Goal: Task Accomplishment & Management: Use online tool/utility

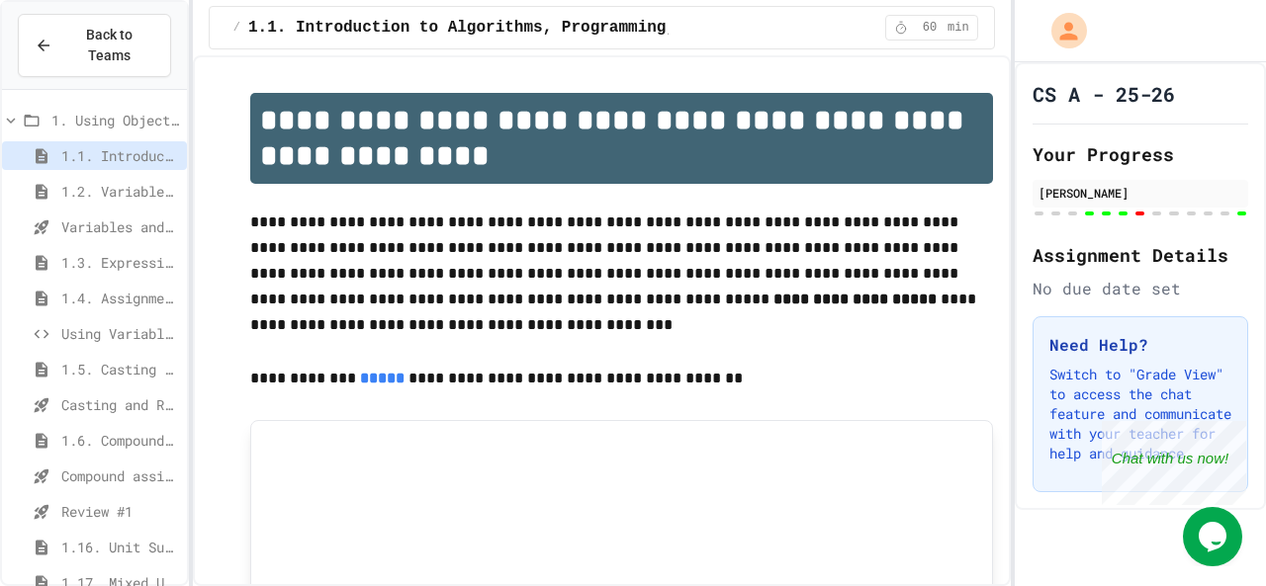
click at [99, 466] on span "Compound assignment operators - Quiz" at bounding box center [120, 476] width 118 height 21
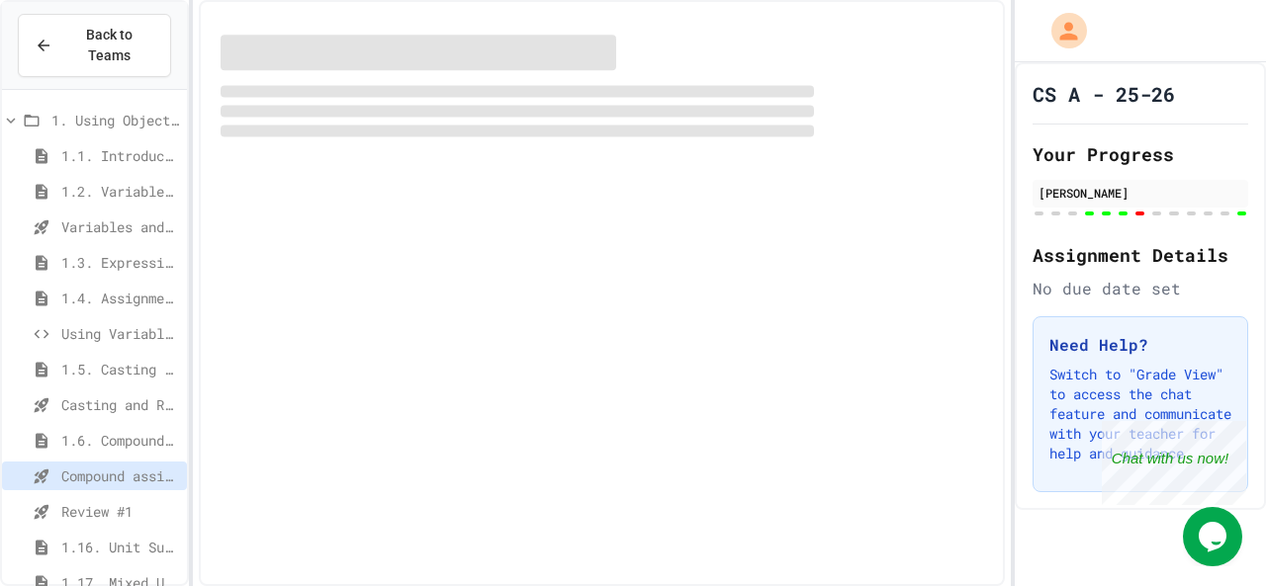
click at [105, 501] on span "Review #1" at bounding box center [120, 511] width 118 height 21
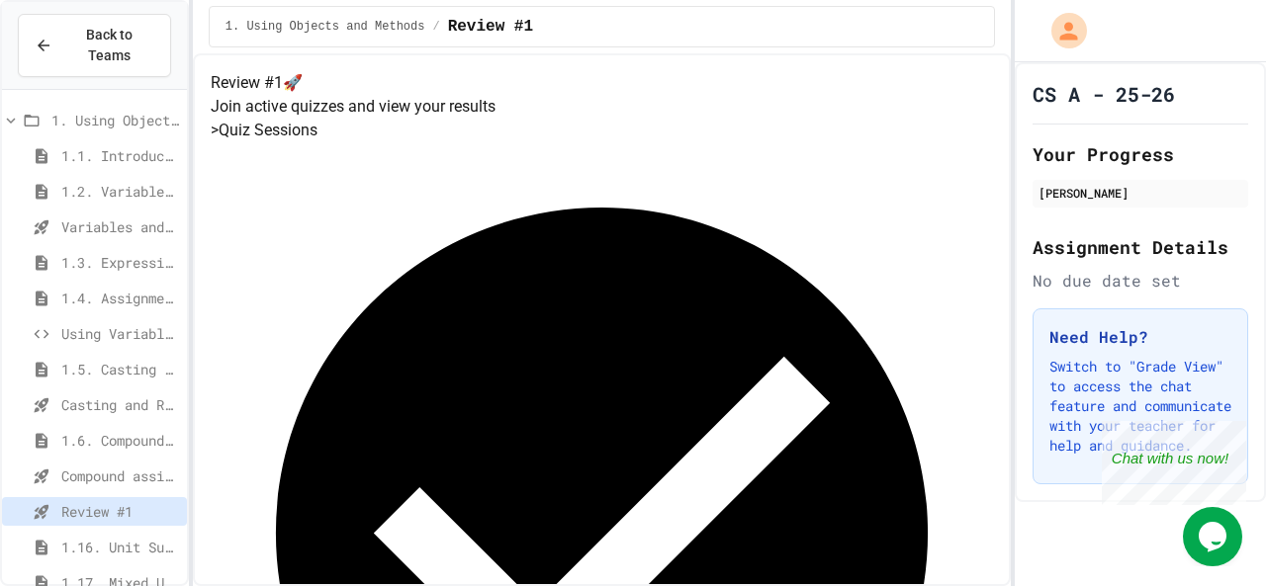
scroll to position [120, 0]
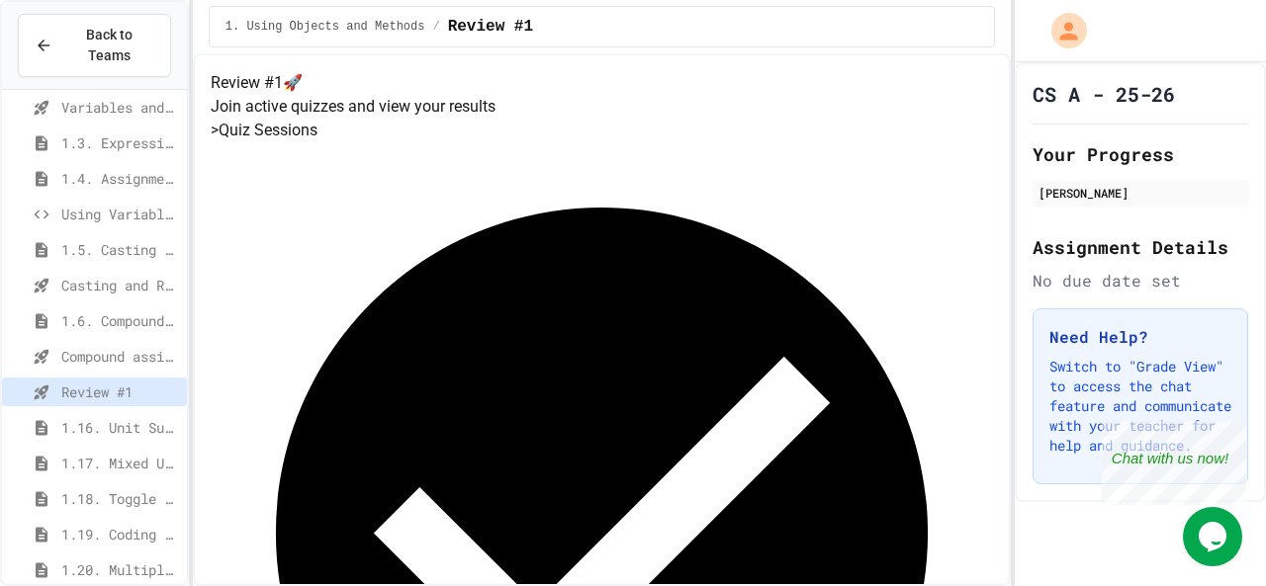
click at [125, 417] on span "1.16. Unit Summary 1a (1.1-1.6)" at bounding box center [120, 427] width 118 height 21
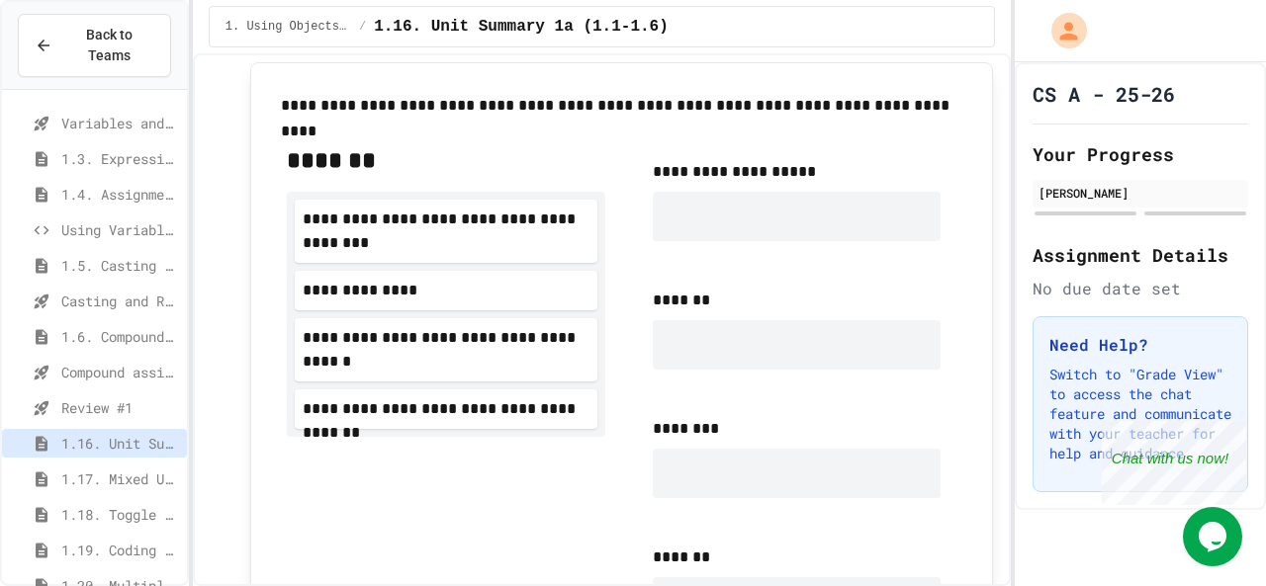
scroll to position [1417, 0]
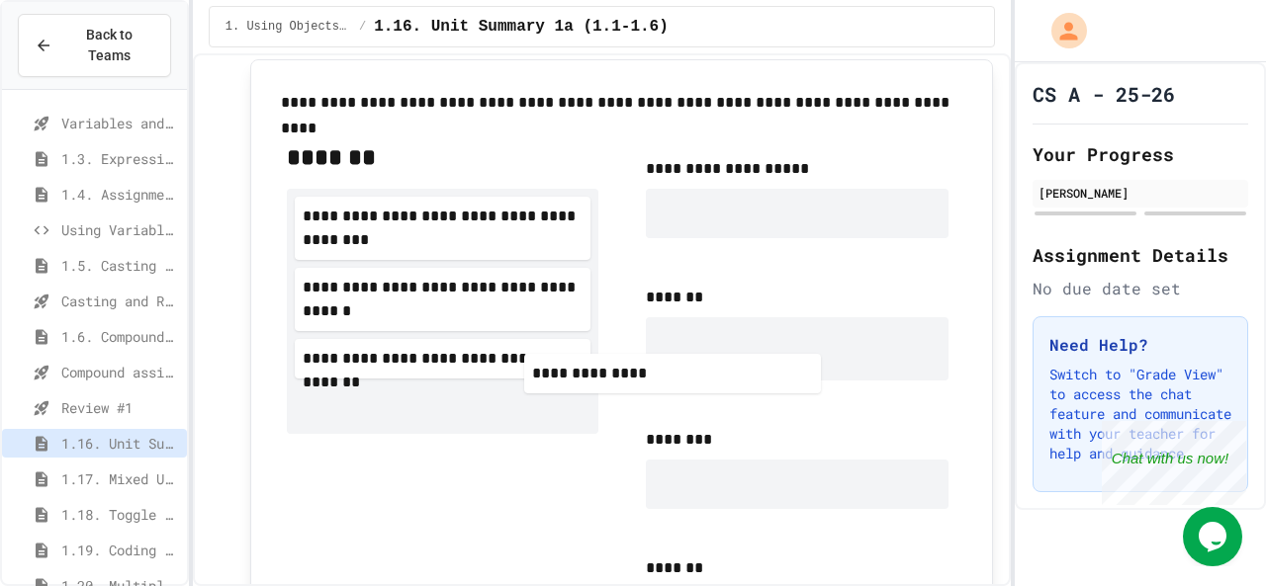
drag, startPoint x: 540, startPoint y: 317, endPoint x: 806, endPoint y: 397, distance: 277.5
click at [806, 397] on div "**********" at bounding box center [621, 398] width 701 height 544
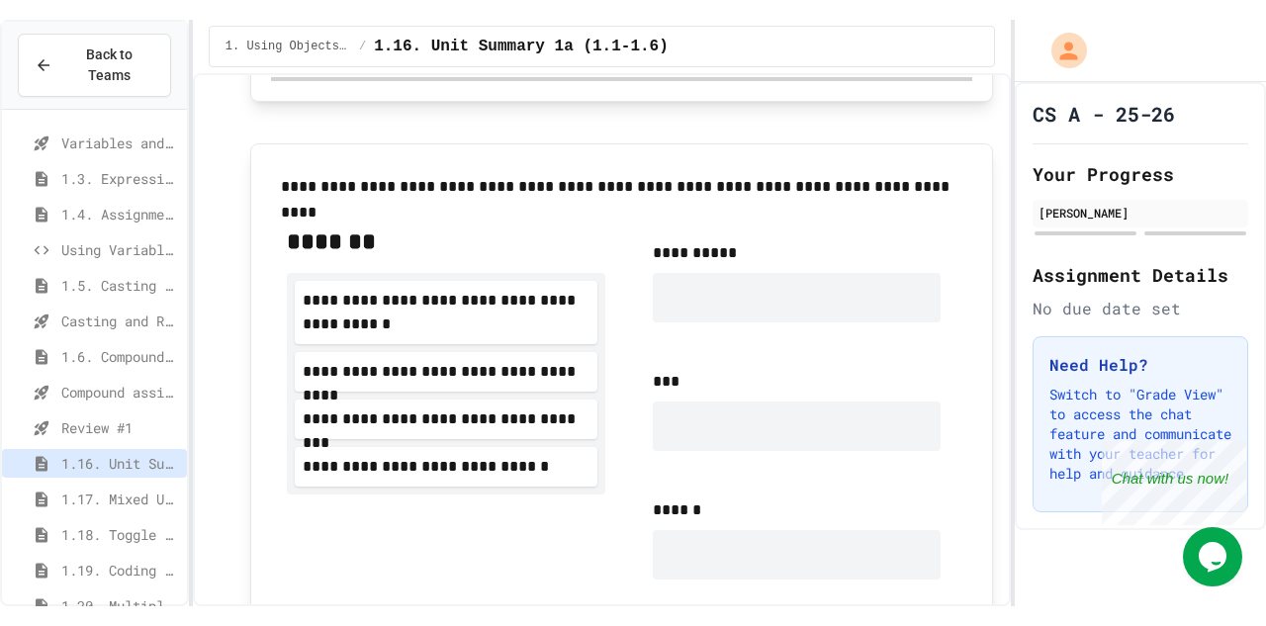
scroll to position [2084, 0]
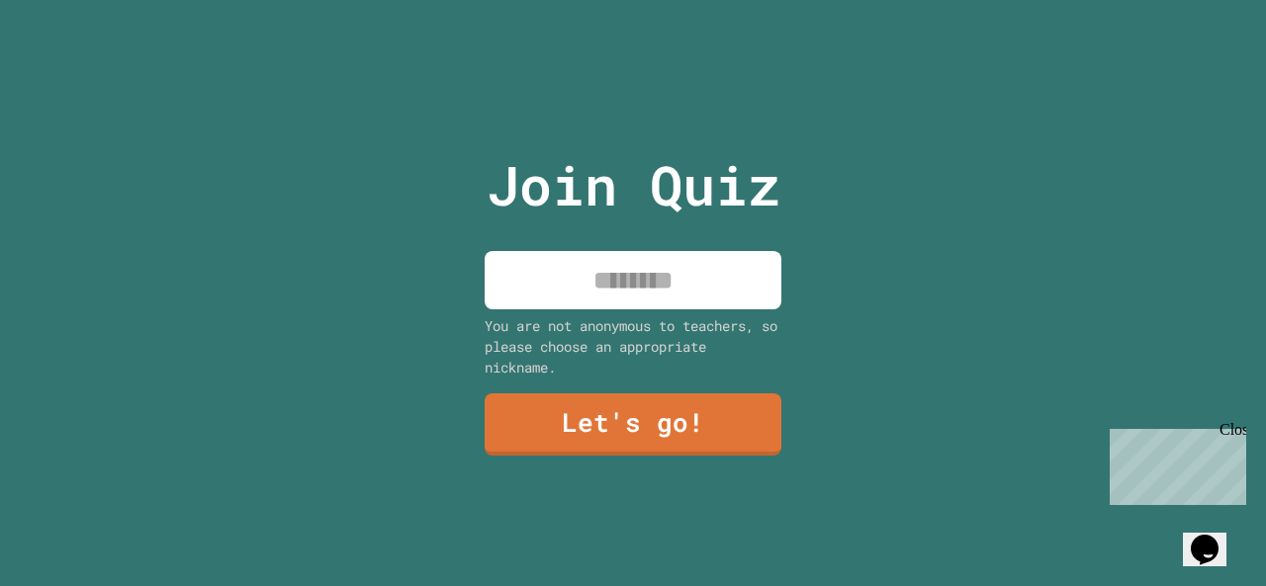
click at [675, 260] on input at bounding box center [633, 280] width 297 height 58
type input "*"
type input "**********"
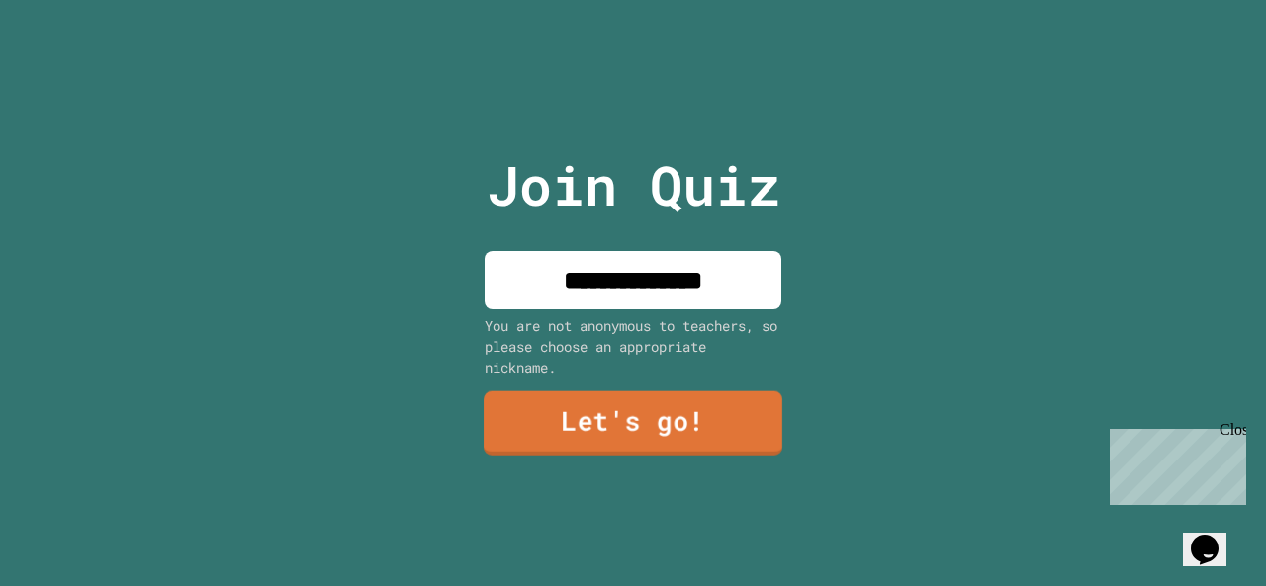
click at [652, 431] on link "Let's go!" at bounding box center [633, 424] width 299 height 64
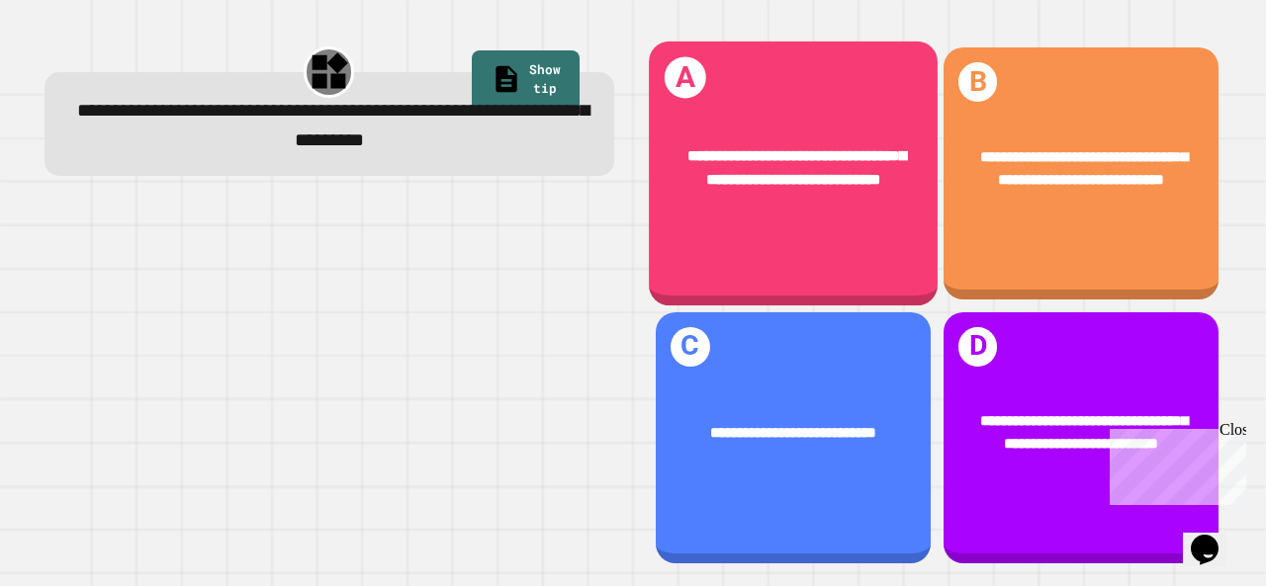
click at [783, 233] on div "**********" at bounding box center [793, 174] width 289 height 264
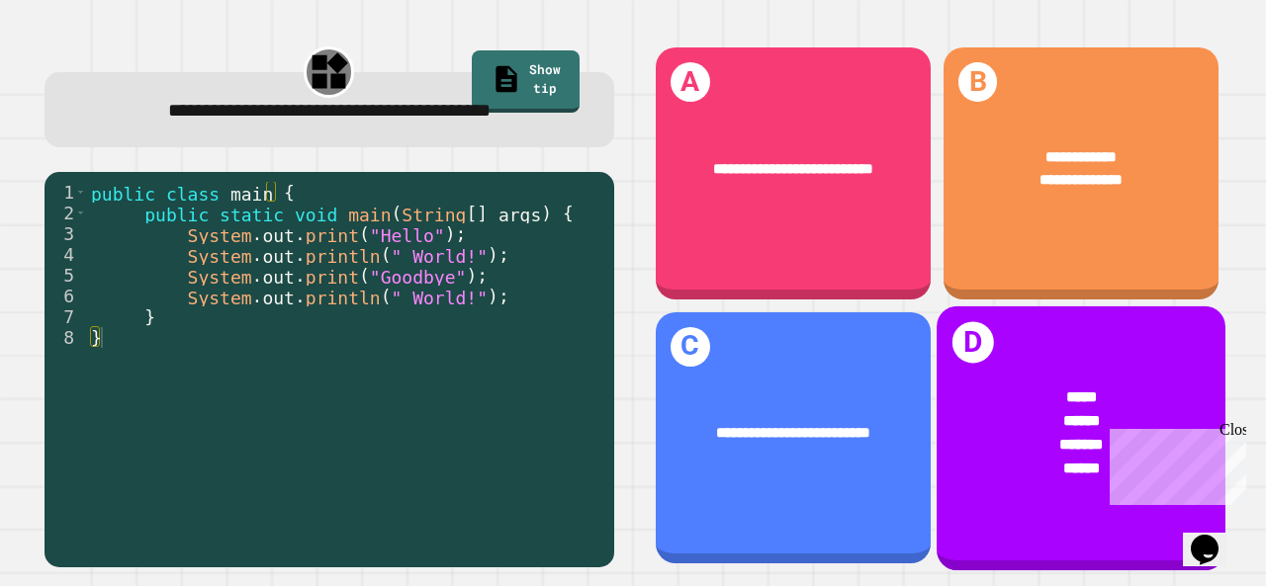
click at [1027, 409] on div "******" at bounding box center [1080, 421] width 225 height 24
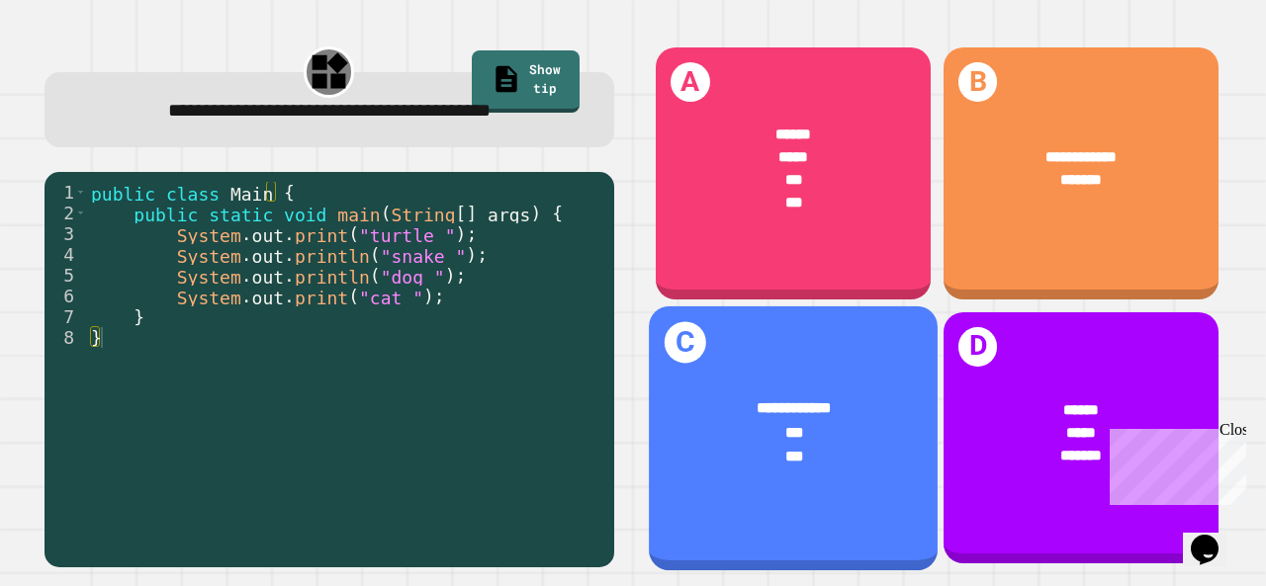
click at [839, 398] on div "**********" at bounding box center [792, 410] width 225 height 24
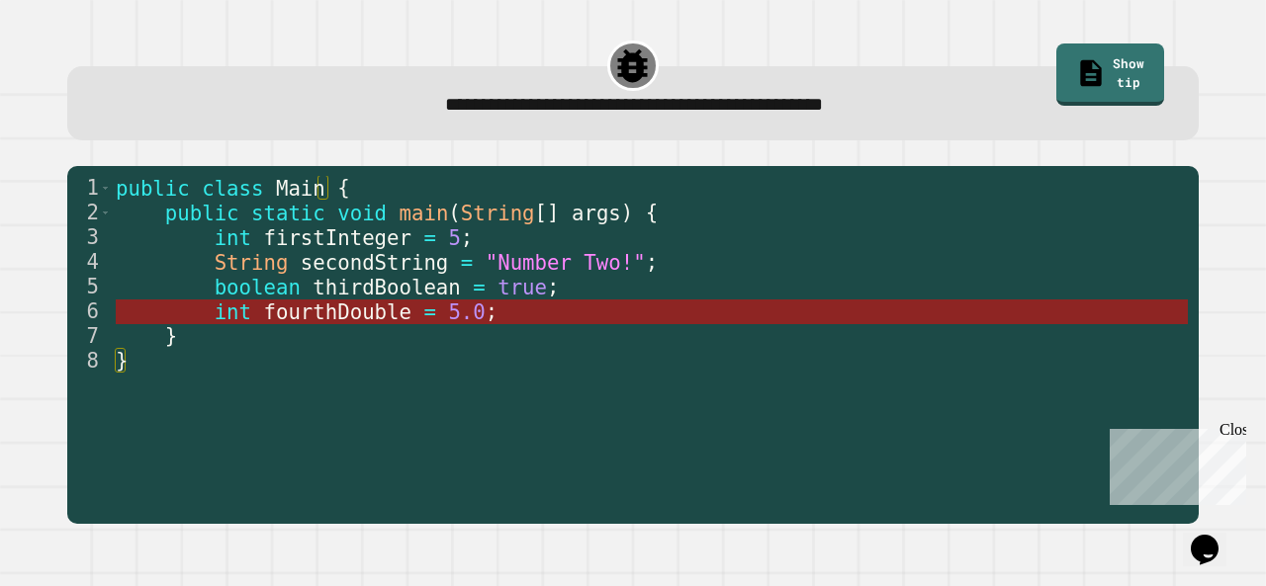
click at [449, 310] on span "5.0" at bounding box center [467, 312] width 37 height 24
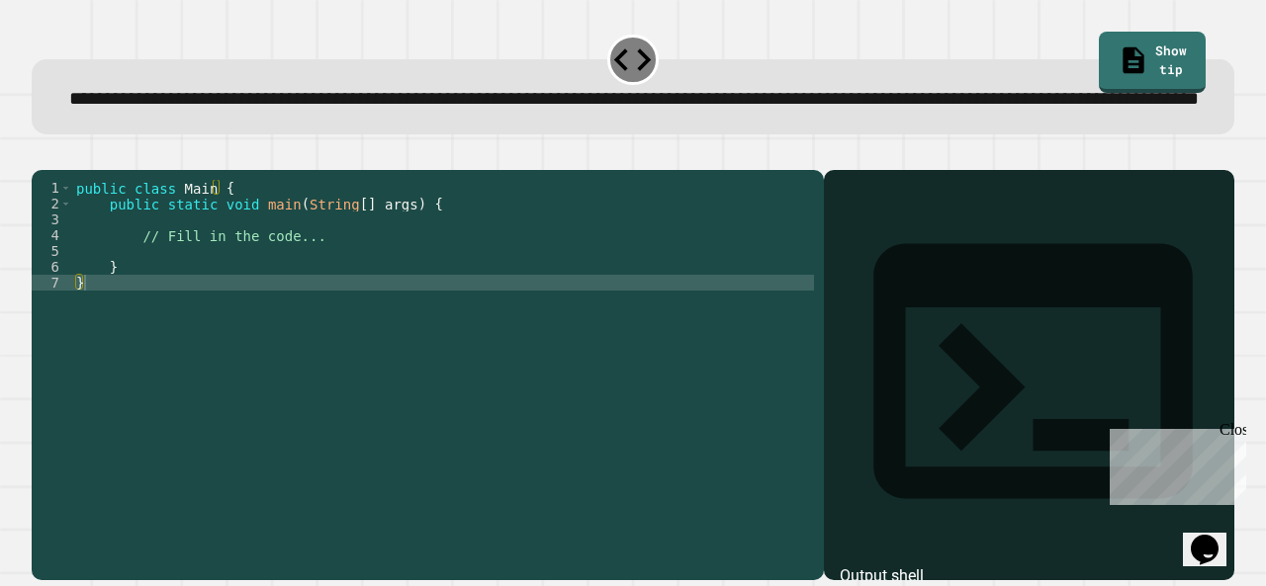
click at [427, 280] on div "public class Main { public static void main ( String [ ] args ) { // Fill in th…" at bounding box center [443, 338] width 742 height 316
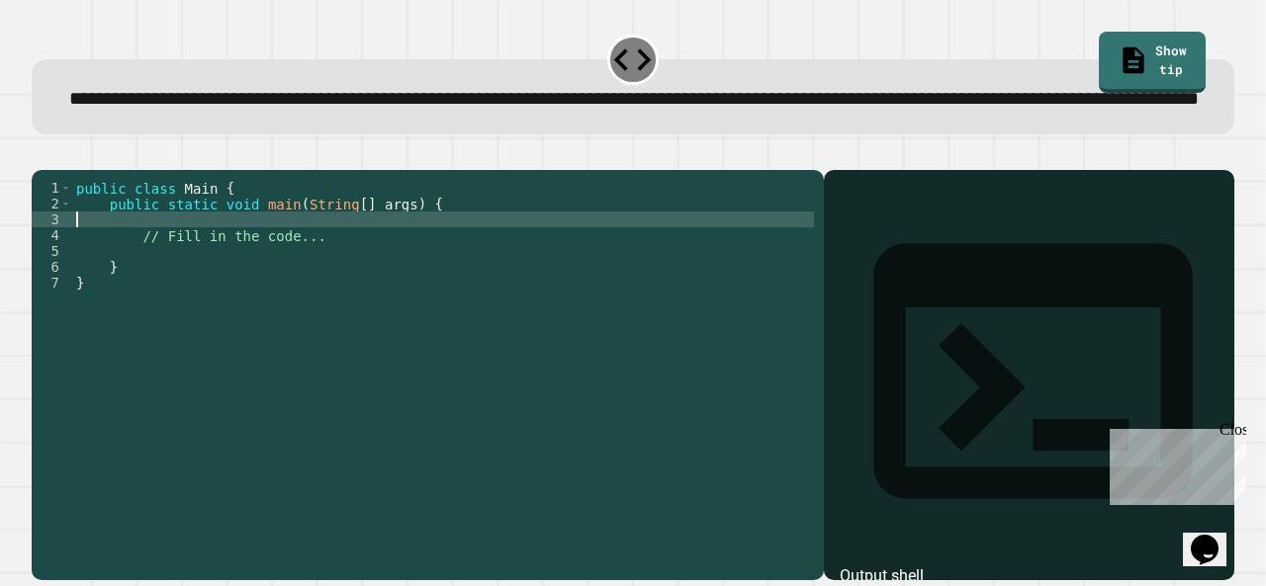
click at [424, 321] on div "public class Main { public static void main ( String [ ] args ) { // Fill in th…" at bounding box center [443, 338] width 742 height 316
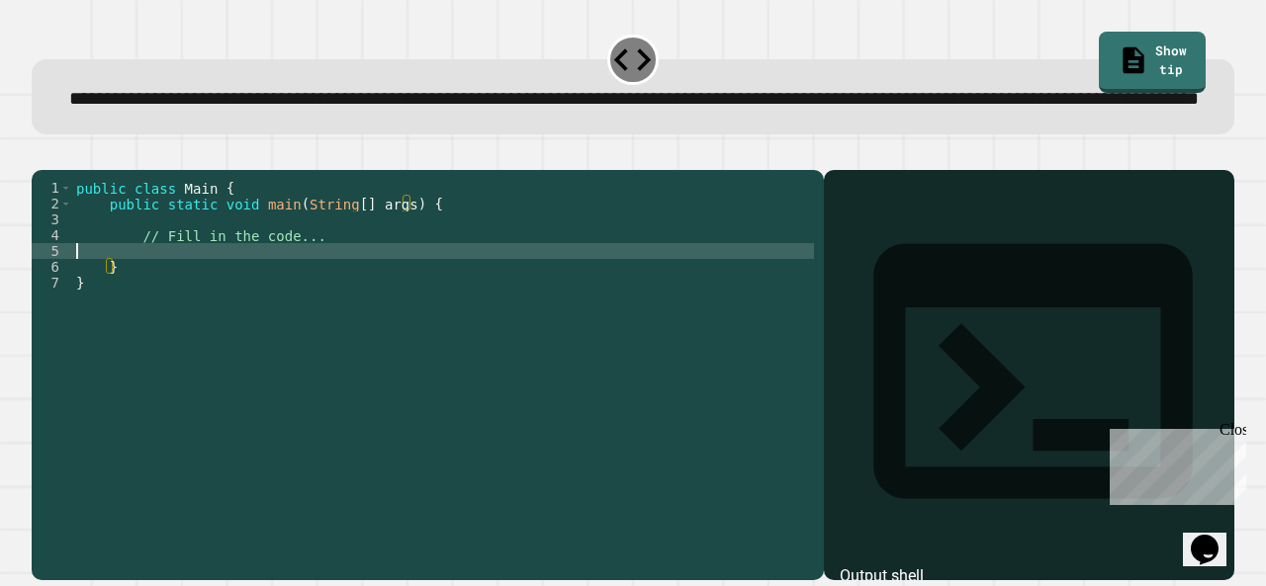
click at [441, 309] on div "public class Main { public static void main ( String [ ] args ) { // Fill in th…" at bounding box center [443, 338] width 742 height 316
type textarea "*"
type textarea "**********"
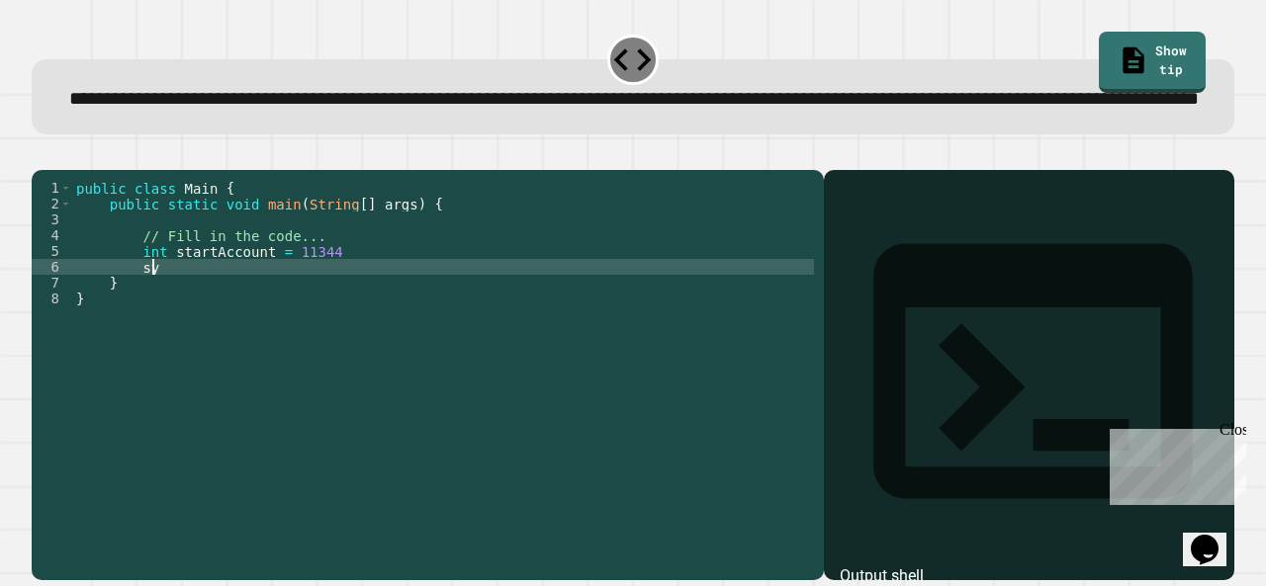
type textarea "*"
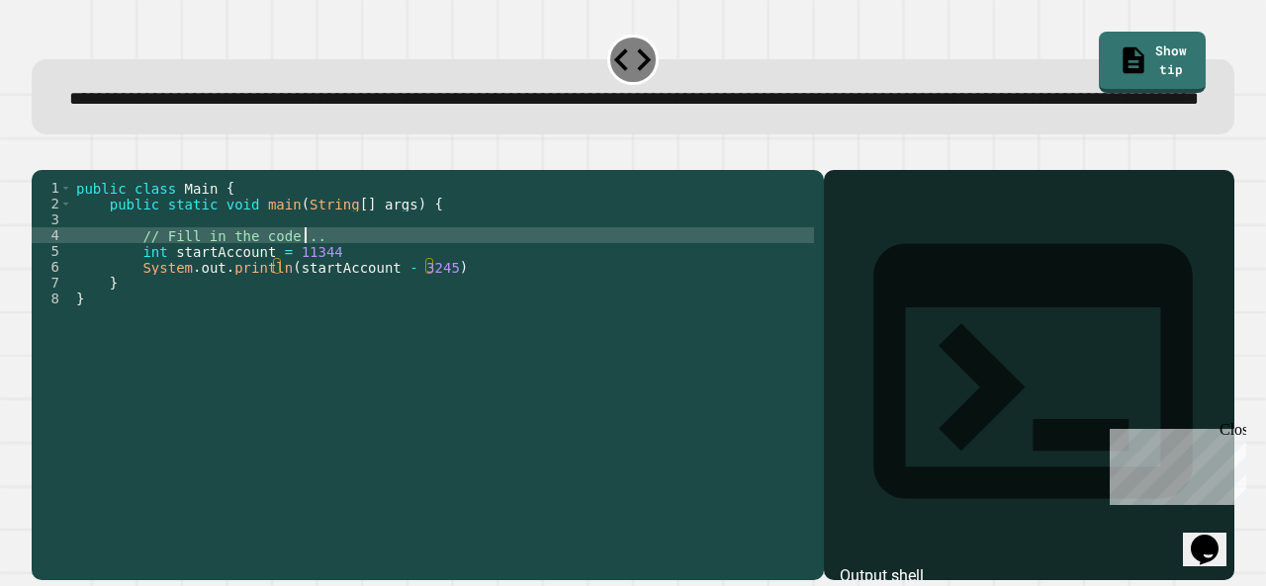
click at [407, 296] on div "public class Main { public static void main ( String [ ] args ) { // Fill in th…" at bounding box center [443, 338] width 742 height 316
click at [403, 315] on div "public class Main { public static void main ( String [ ] args ) { // Fill in th…" at bounding box center [443, 338] width 742 height 316
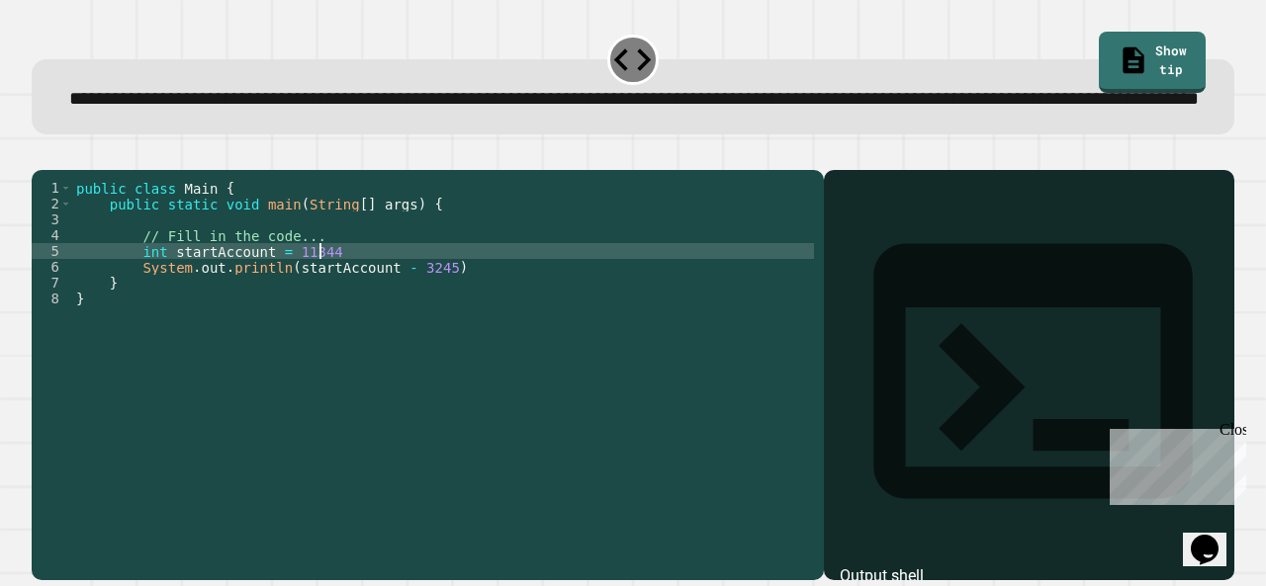
scroll to position [0, 16]
click at [451, 327] on div "public class Main { public static void main ( String [ ] args ) { // Fill in th…" at bounding box center [443, 338] width 742 height 316
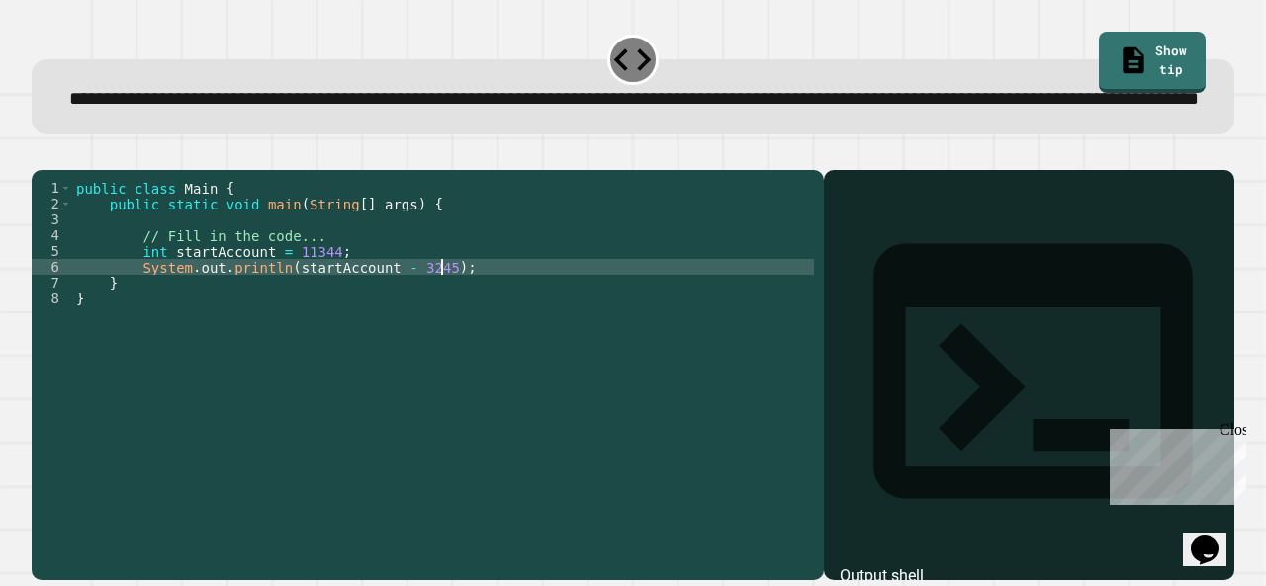
scroll to position [0, 25]
type textarea "**********"
click at [42, 154] on icon "button" at bounding box center [42, 154] width 0 height 0
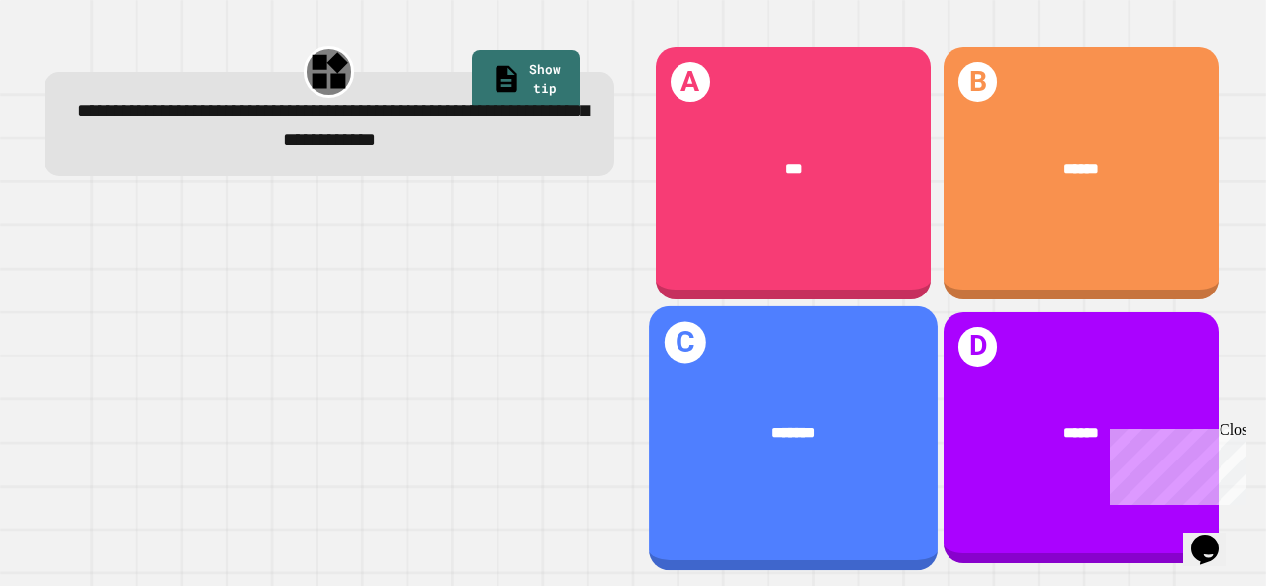
click at [842, 426] on div "*******" at bounding box center [793, 433] width 289 height 86
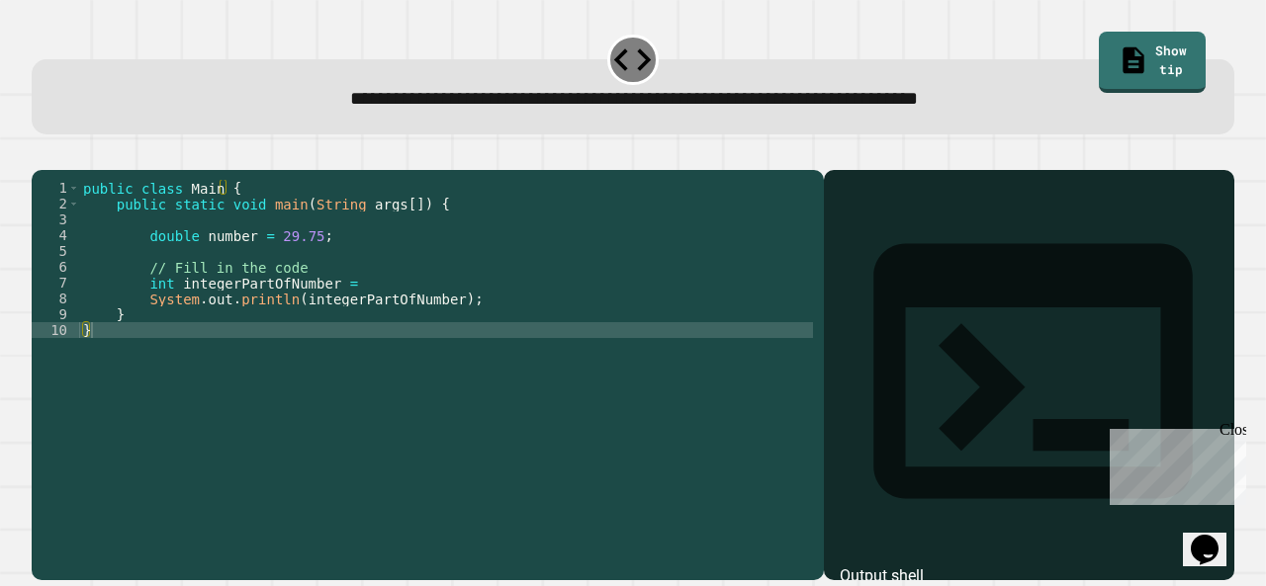
click at [365, 313] on div "public class Main { public static void main ( String args [ ]) { double number …" at bounding box center [446, 354] width 734 height 348
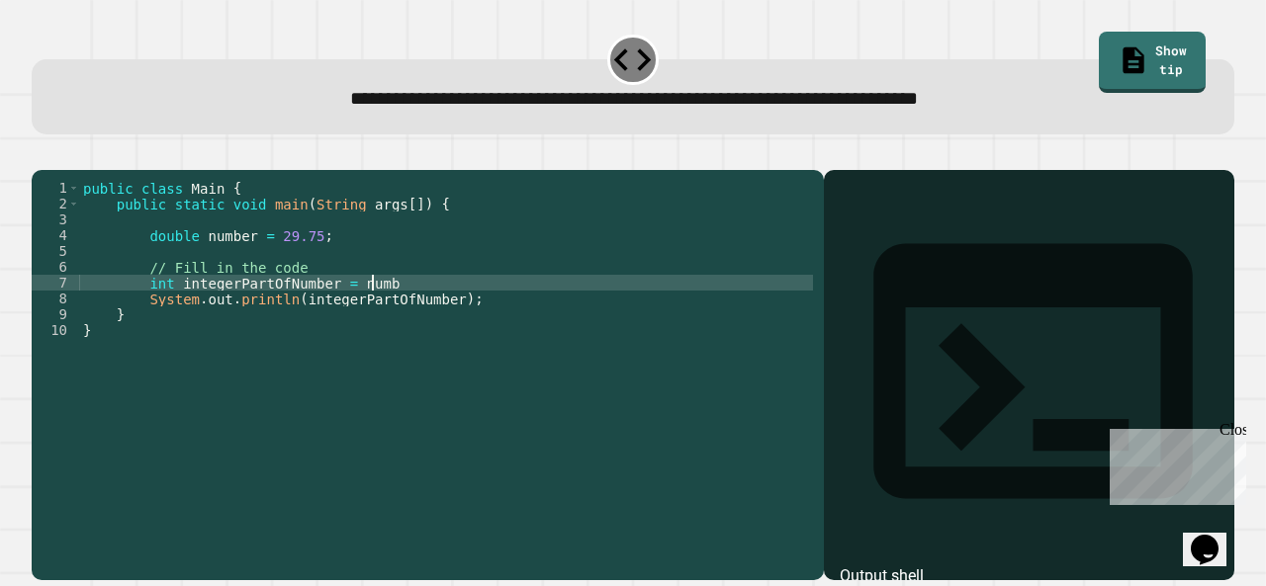
scroll to position [0, 20]
click at [42, 154] on button "button" at bounding box center [42, 154] width 0 height 0
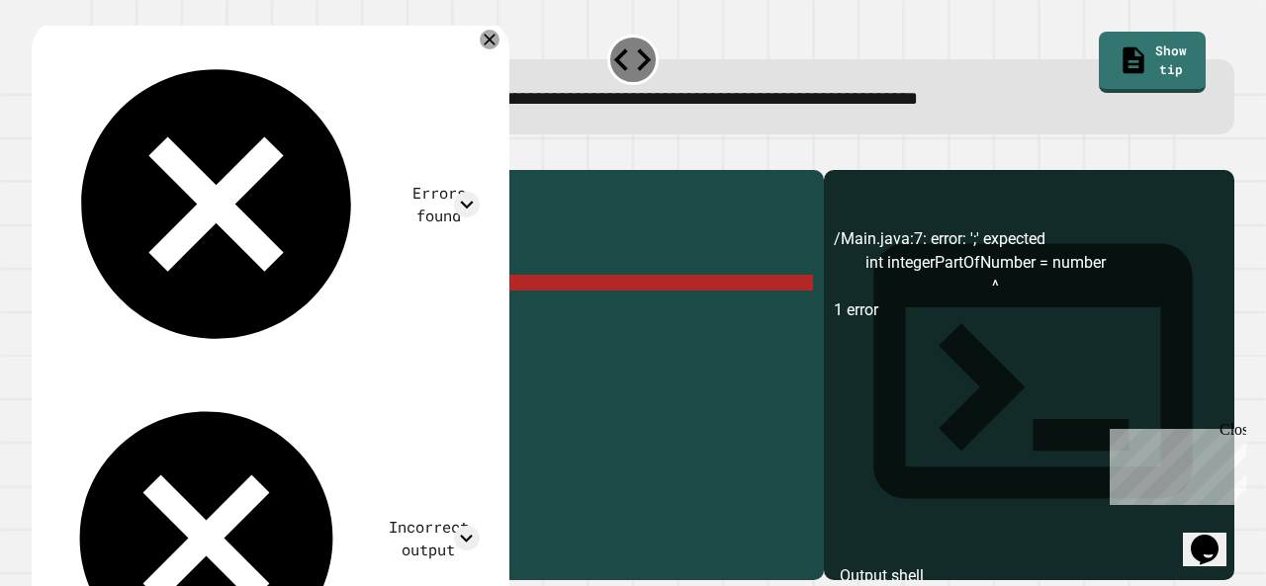
click at [417, 313] on div "public class Main { public static void main ( String args [ ]) { double number …" at bounding box center [446, 354] width 734 height 348
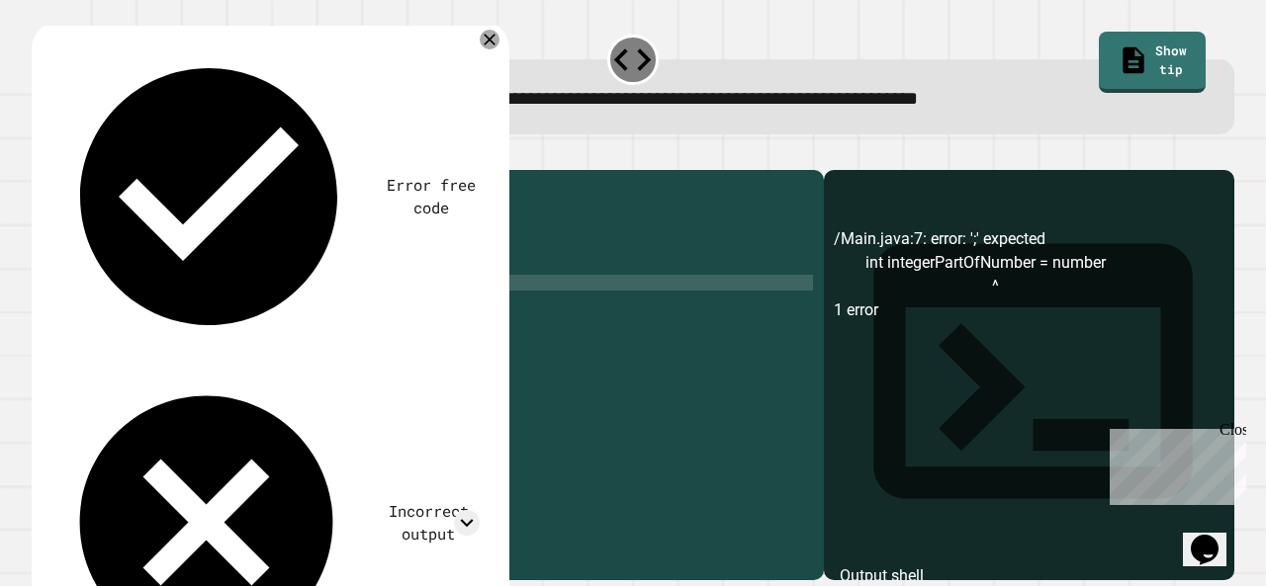
scroll to position [0, 27]
click at [42, 154] on icon "button" at bounding box center [42, 154] width 0 height 0
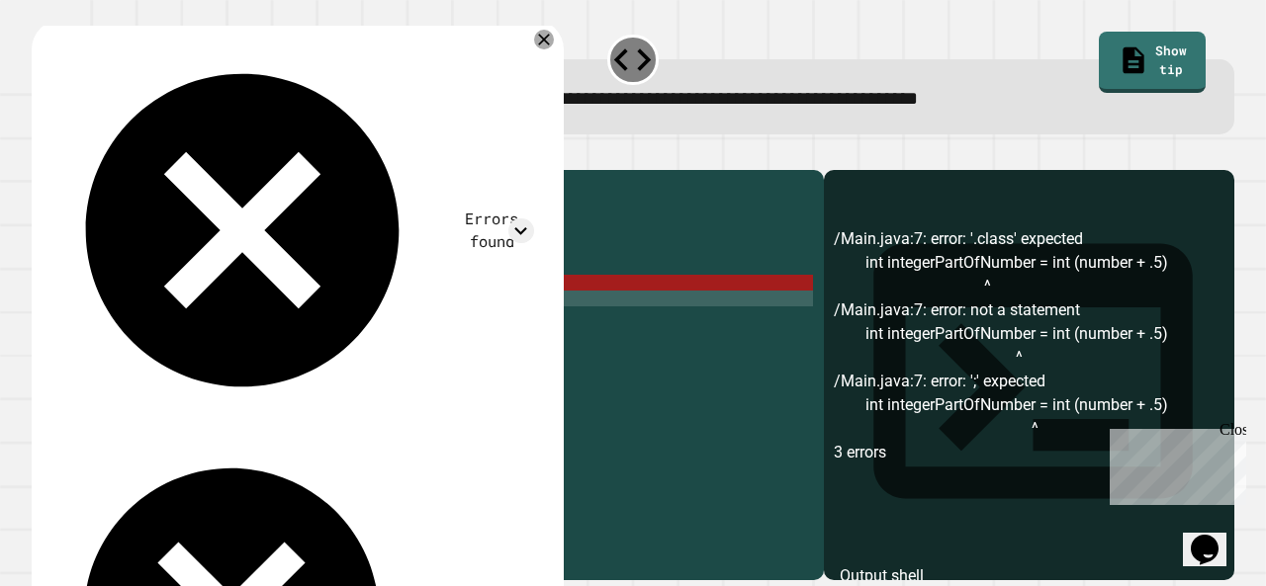
scroll to position [0, 25]
click at [500, 319] on div "public class Main { public static void main ( String args [ ]) { double number …" at bounding box center [446, 354] width 734 height 348
click at [499, 312] on div "public class Main { public static void main ( String args [ ]) { double number …" at bounding box center [446, 354] width 734 height 348
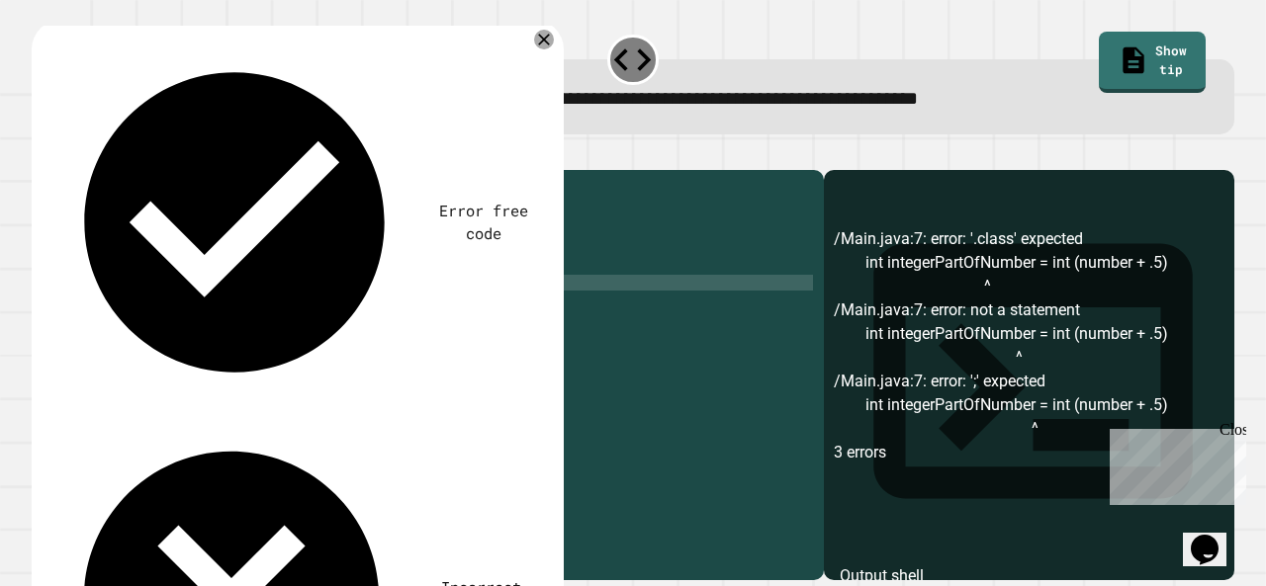
scroll to position [0, 27]
click at [42, 154] on icon "button" at bounding box center [42, 154] width 0 height 0
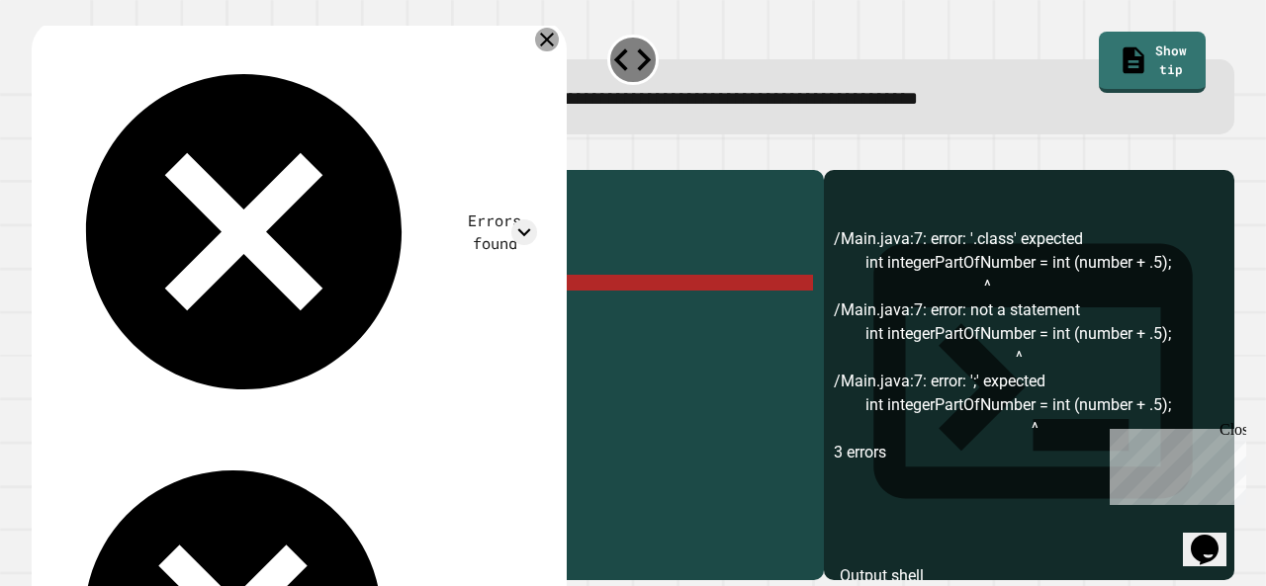
click at [554, 41] on icon at bounding box center [547, 40] width 14 height 14
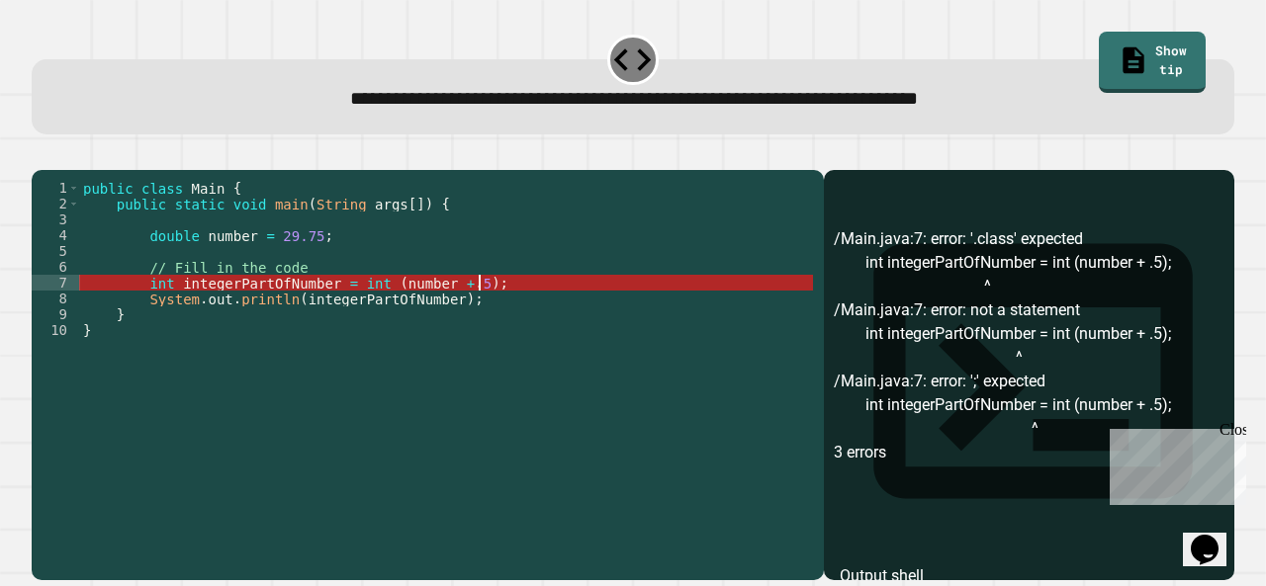
click at [512, 317] on div "public class Main { public static void main ( String args [ ]) { double number …" at bounding box center [446, 354] width 734 height 348
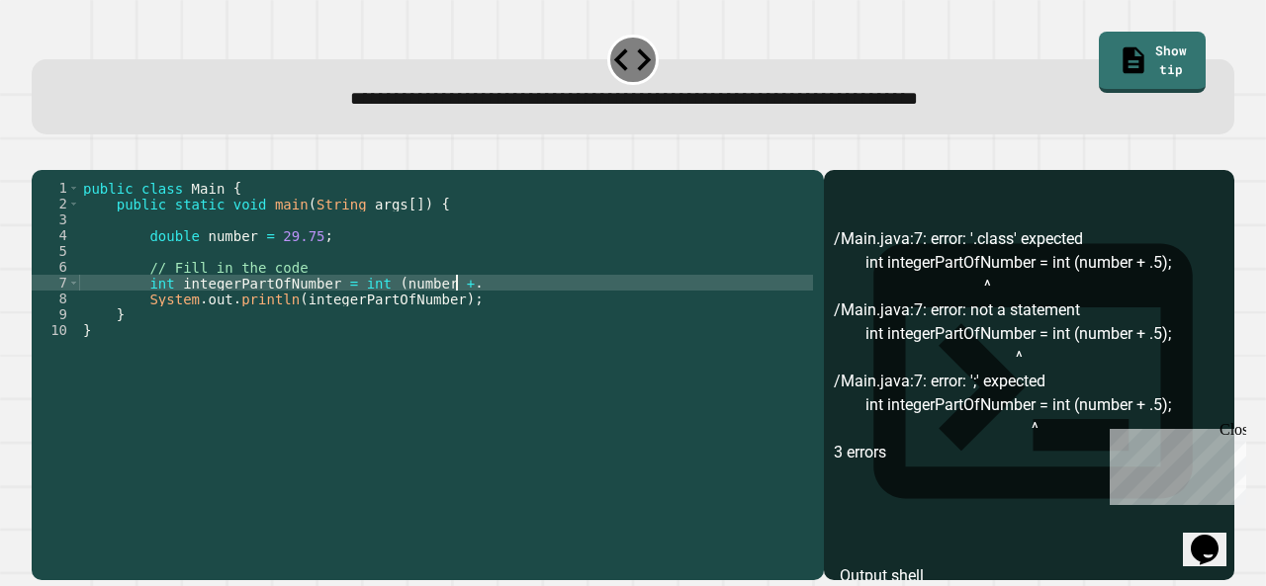
scroll to position [0, 26]
click at [342, 308] on div "public class Main { public static void main ( String args [ ]) { double number …" at bounding box center [446, 354] width 734 height 348
click at [42, 154] on button "button" at bounding box center [42, 154] width 0 height 0
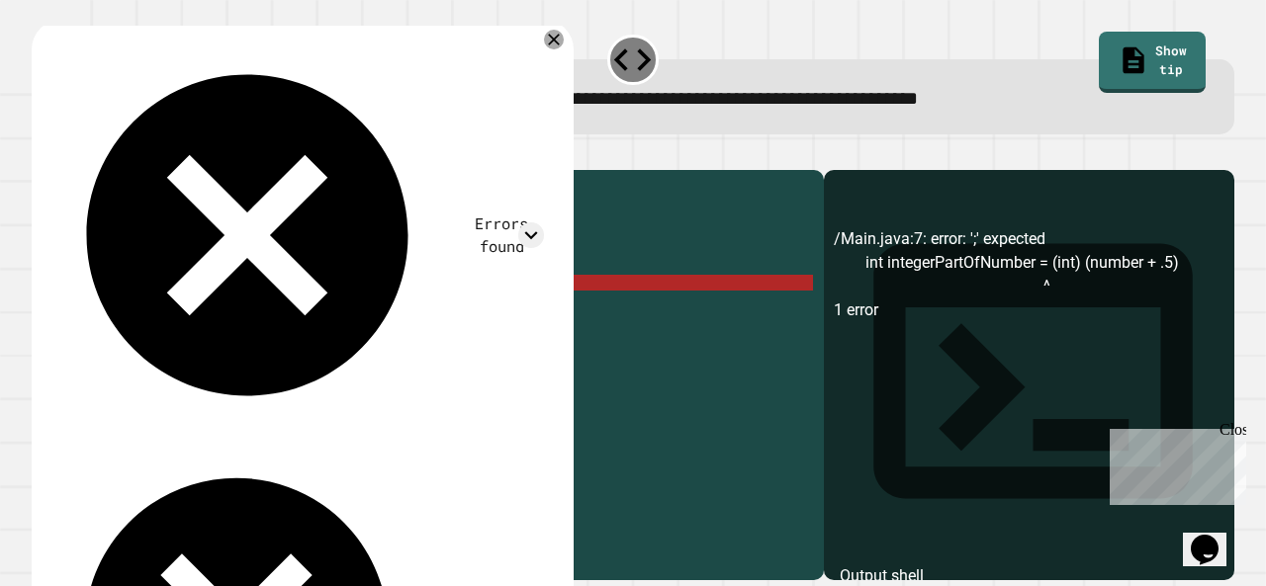
click at [531, 317] on div "public class Main { public static void main ( String args [ ]) { double number …" at bounding box center [446, 354] width 734 height 348
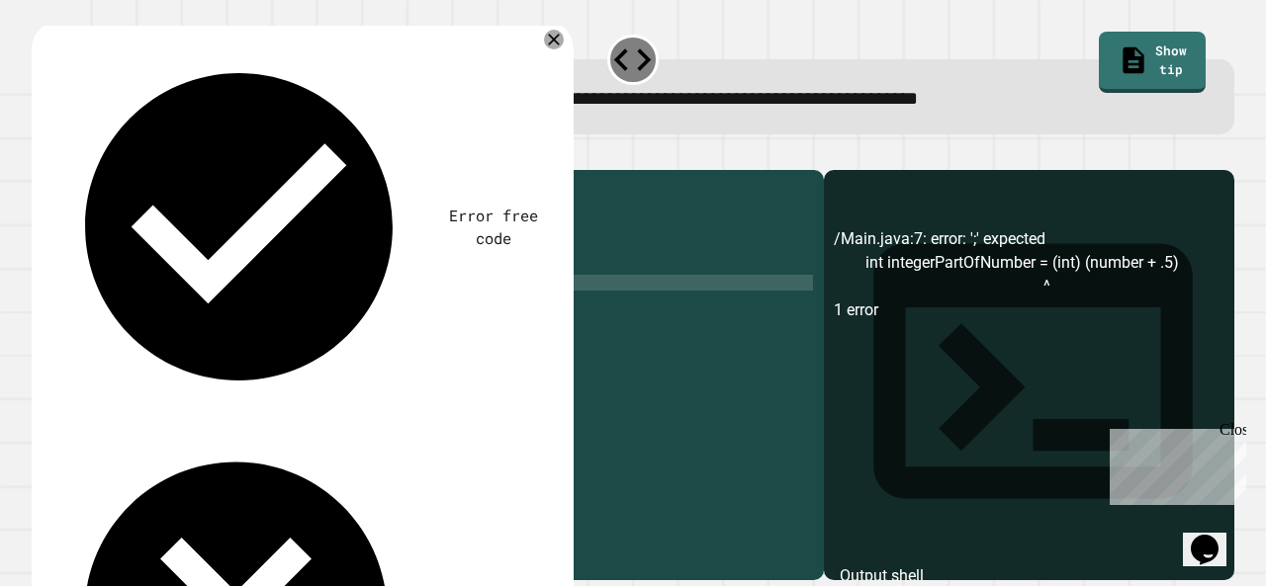
scroll to position [0, 28]
click at [42, 154] on icon "button" at bounding box center [42, 154] width 0 height 0
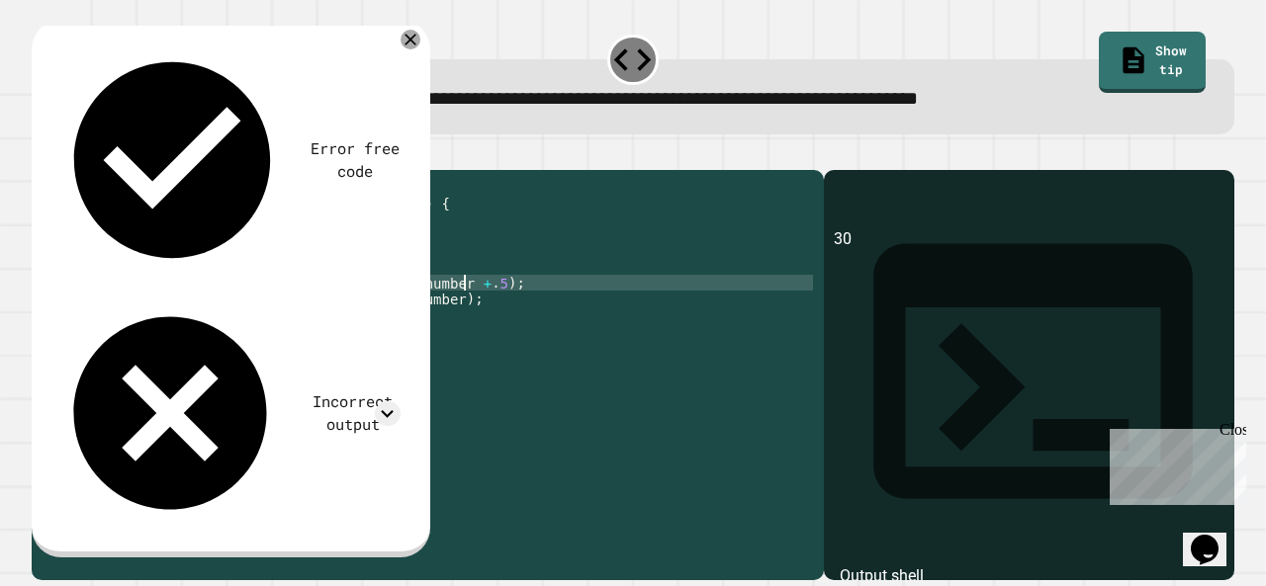
click at [461, 312] on div "public class Main { public static void main ( String args [ ]) { double number …" at bounding box center [446, 354] width 734 height 348
click at [530, 134] on div "**********" at bounding box center [633, 96] width 1203 height 75
click at [533, 151] on div at bounding box center [633, 158] width 1203 height 24
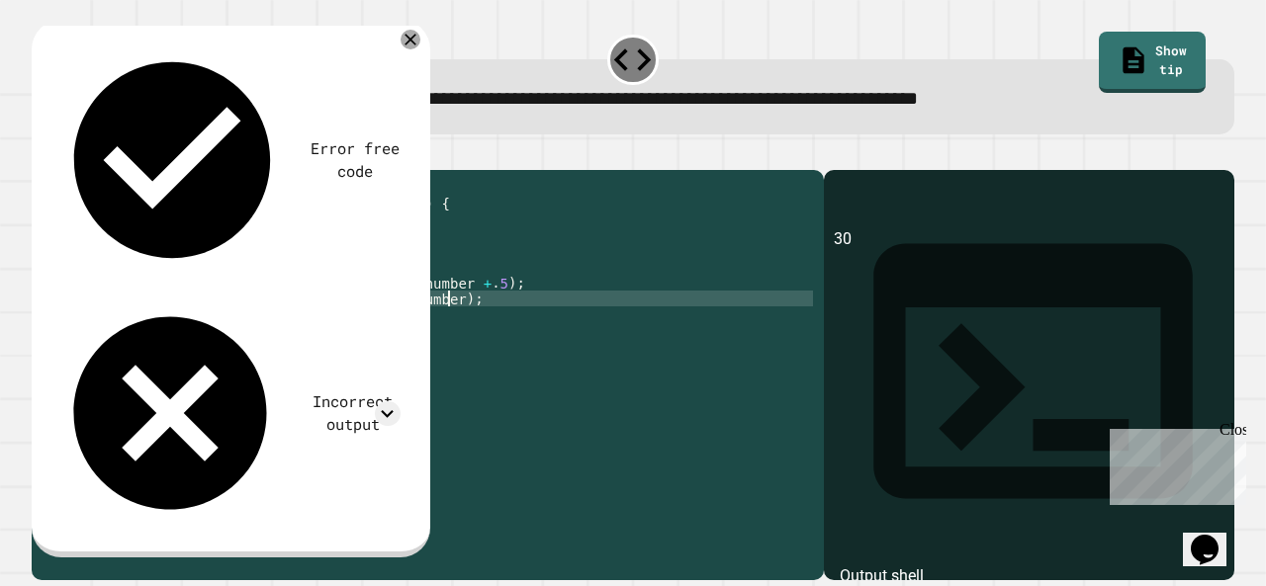
drag, startPoint x: 477, startPoint y: 332, endPoint x: 463, endPoint y: 332, distance: 13.8
click at [463, 332] on div "public class Main { public static void main ( String args [ ]) { double number …" at bounding box center [446, 354] width 734 height 348
click at [487, 298] on div "public class Main { public static void main ( String args [ ]) { double number …" at bounding box center [446, 354] width 734 height 348
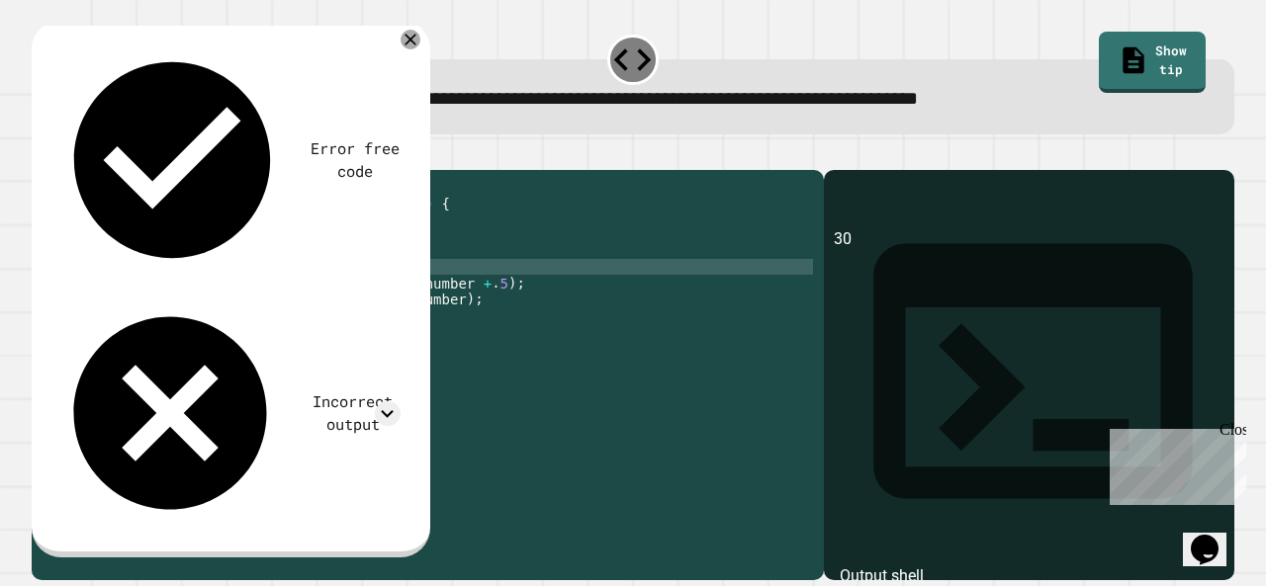
click at [487, 310] on div "public class Main { public static void main ( String args [ ]) { double number …" at bounding box center [446, 354] width 734 height 348
type textarea "**********"
click at [83, 160] on div at bounding box center [633, 158] width 1203 height 24
click at [42, 154] on icon "button" at bounding box center [42, 154] width 0 height 0
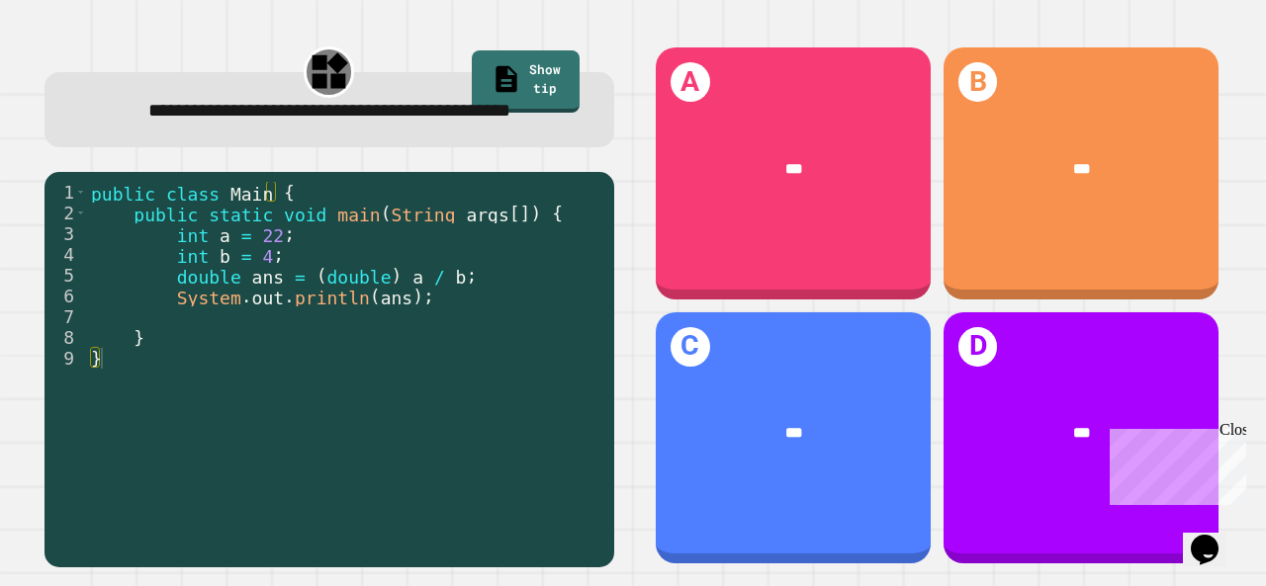
drag, startPoint x: 621, startPoint y: 276, endPoint x: 650, endPoint y: 276, distance: 28.7
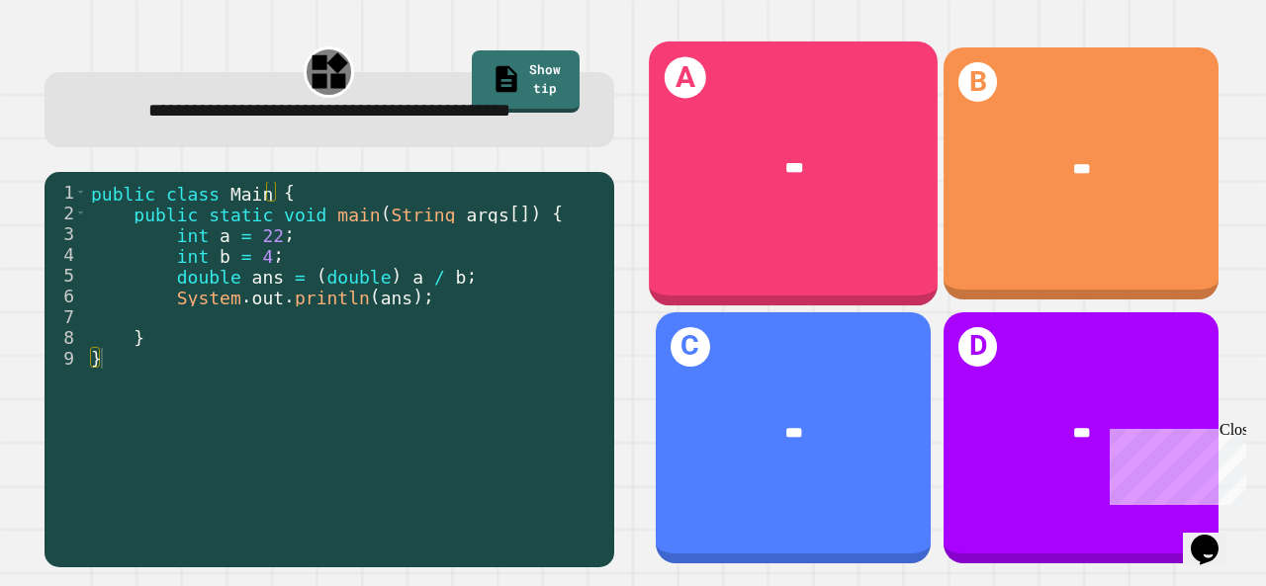
click at [773, 142] on div "***" at bounding box center [793, 169] width 289 height 86
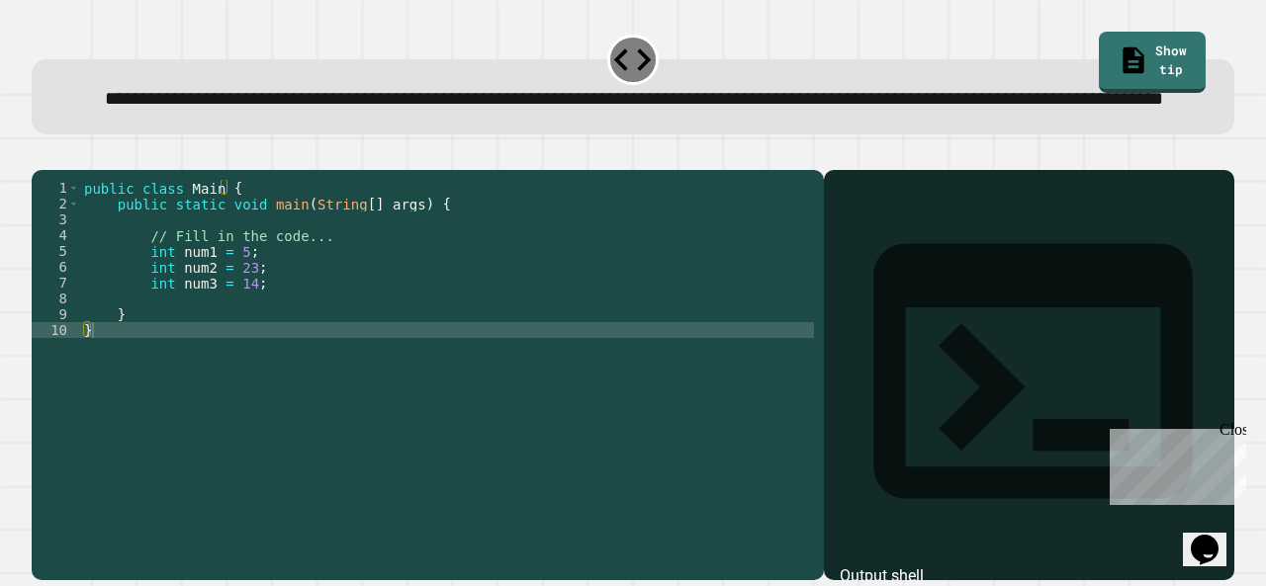
click at [309, 351] on div "public class Main { public static void main ( String [ ] args ) { // Fill in th…" at bounding box center [447, 338] width 734 height 316
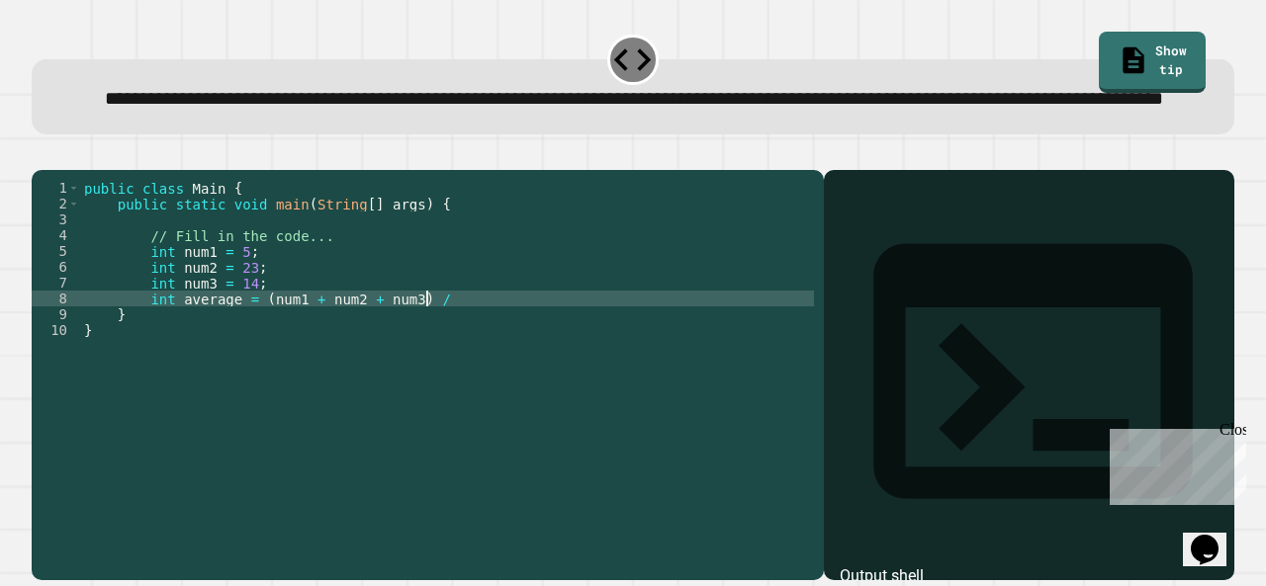
scroll to position [0, 24]
type textarea "**********"
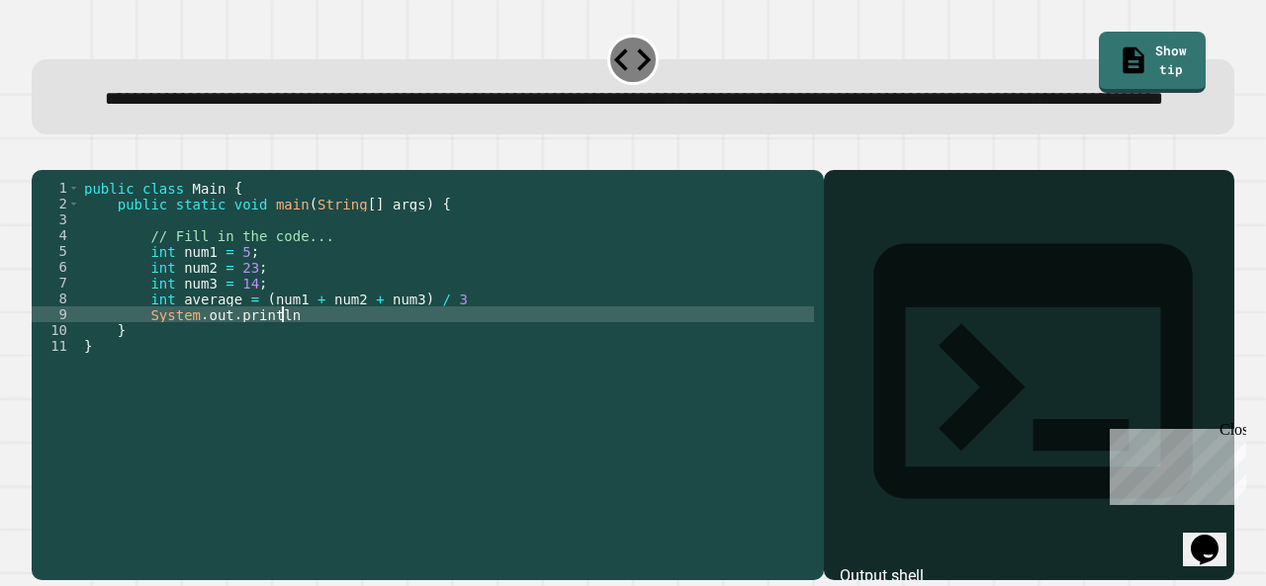
scroll to position [0, 13]
click at [461, 357] on div "public class Main { public static void main ( String [ ] args ) { // Fill in th…" at bounding box center [447, 338] width 734 height 316
click at [42, 154] on button "button" at bounding box center [42, 154] width 0 height 0
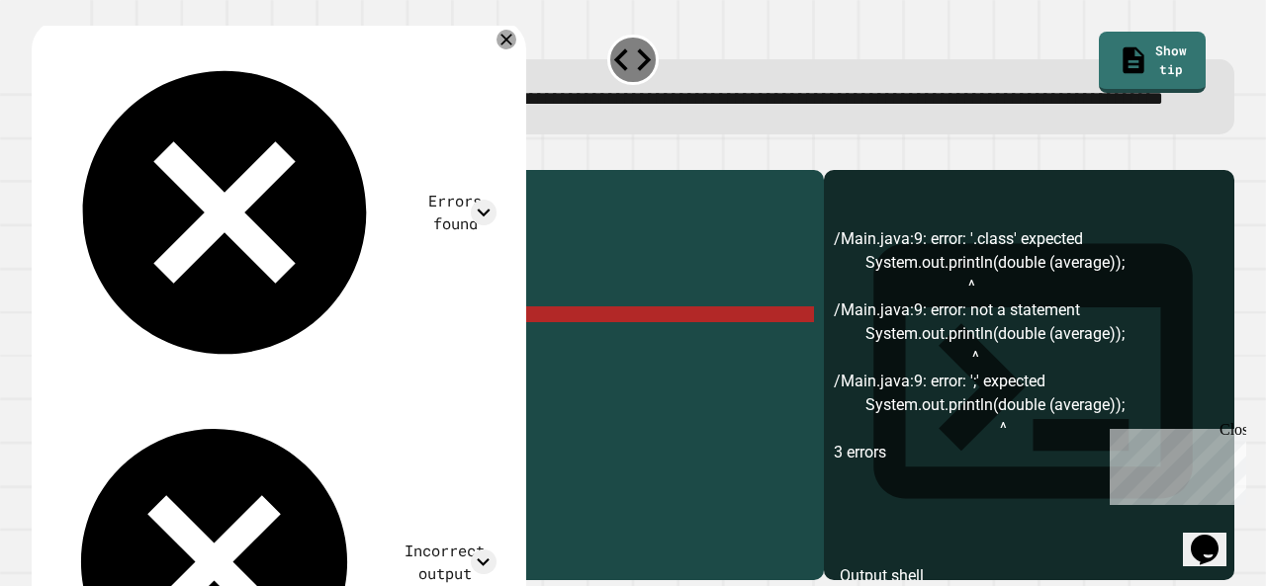
click at [414, 371] on div "public class Main { public static void main ( String [ ] args ) { // Fill in th…" at bounding box center [447, 338] width 734 height 316
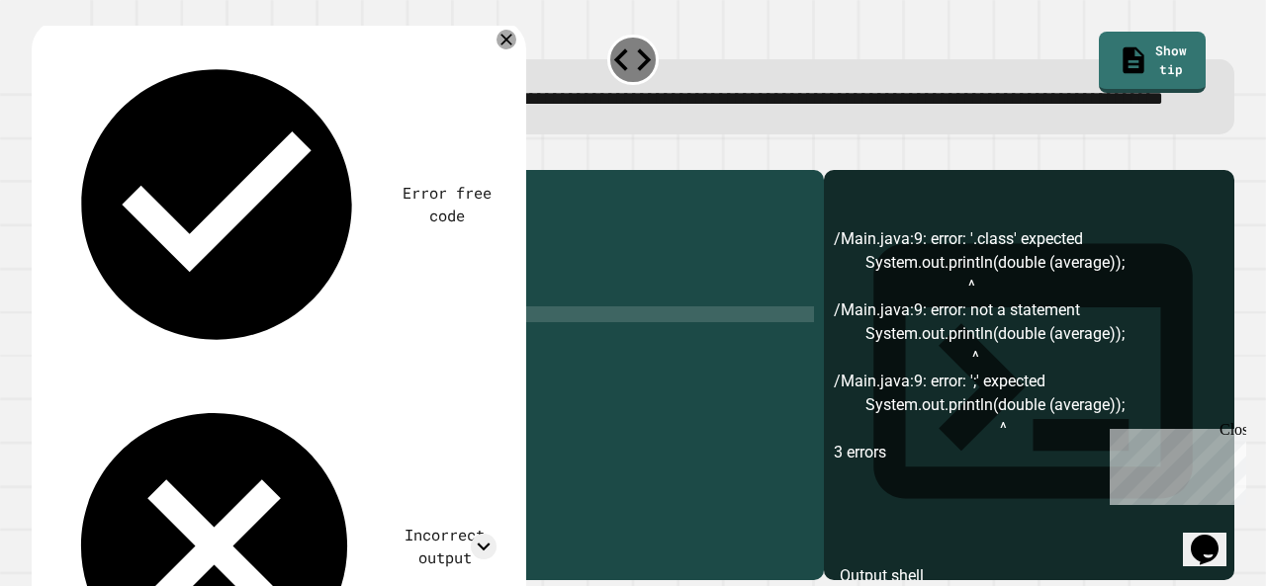
scroll to position [0, 14]
click at [168, 359] on div "public class Main { public static void main ( String [ ] args ) { // Fill in th…" at bounding box center [447, 338] width 734 height 316
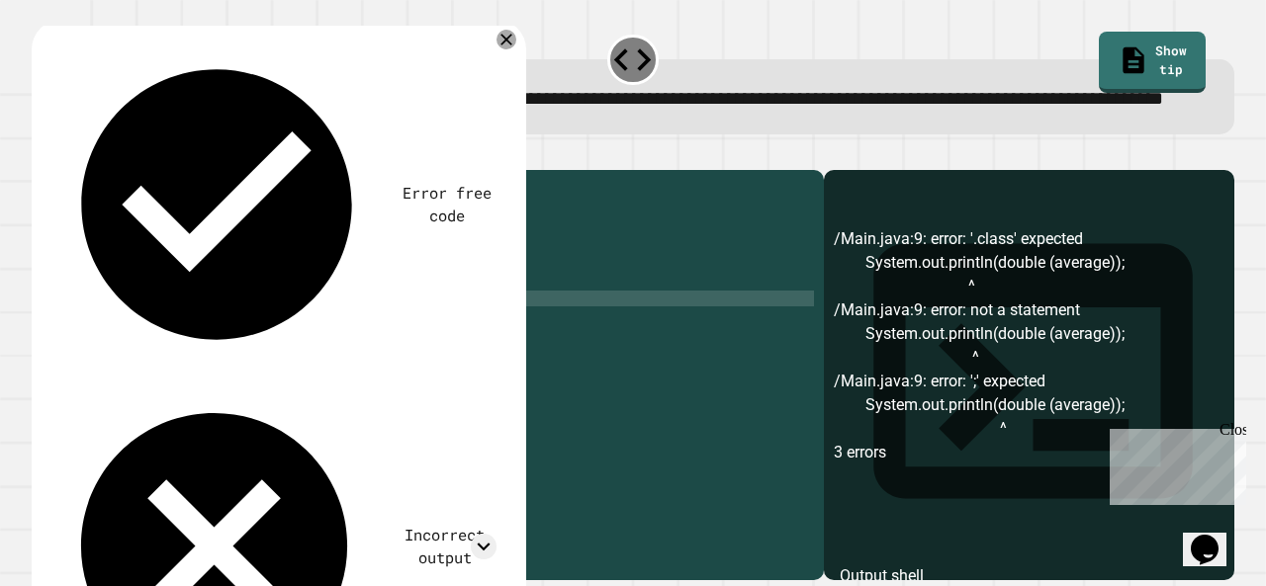
scroll to position [0, 7]
click at [42, 154] on icon "button" at bounding box center [42, 154] width 0 height 0
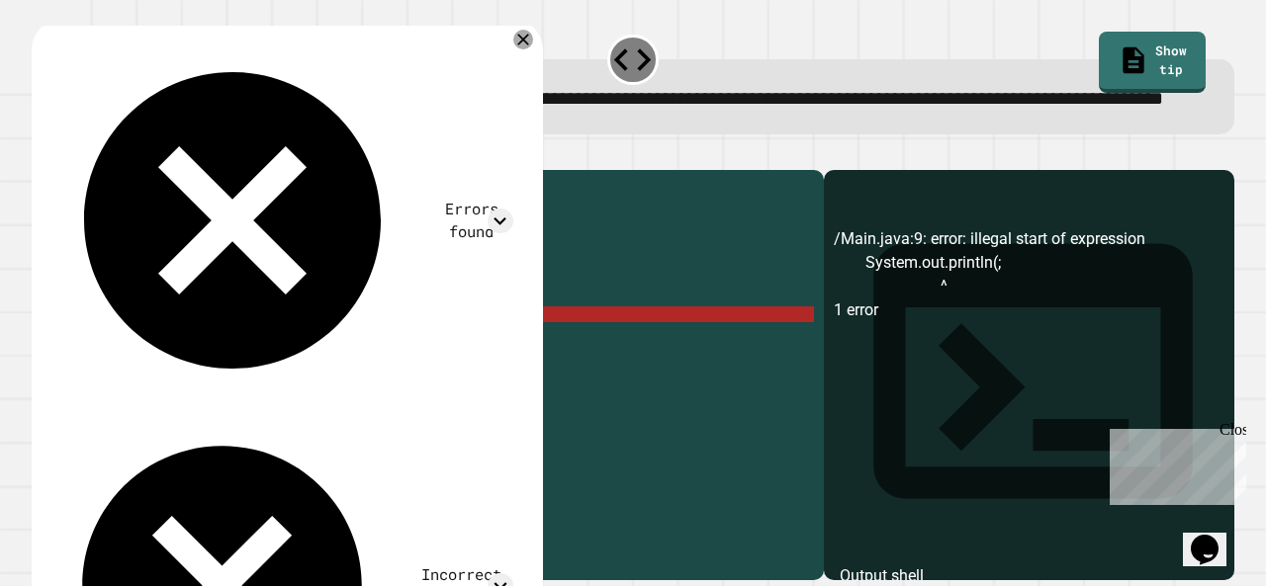
click at [334, 366] on div "public class Main { public static void main ( String [ ] args ) { // Fill in th…" at bounding box center [447, 338] width 734 height 316
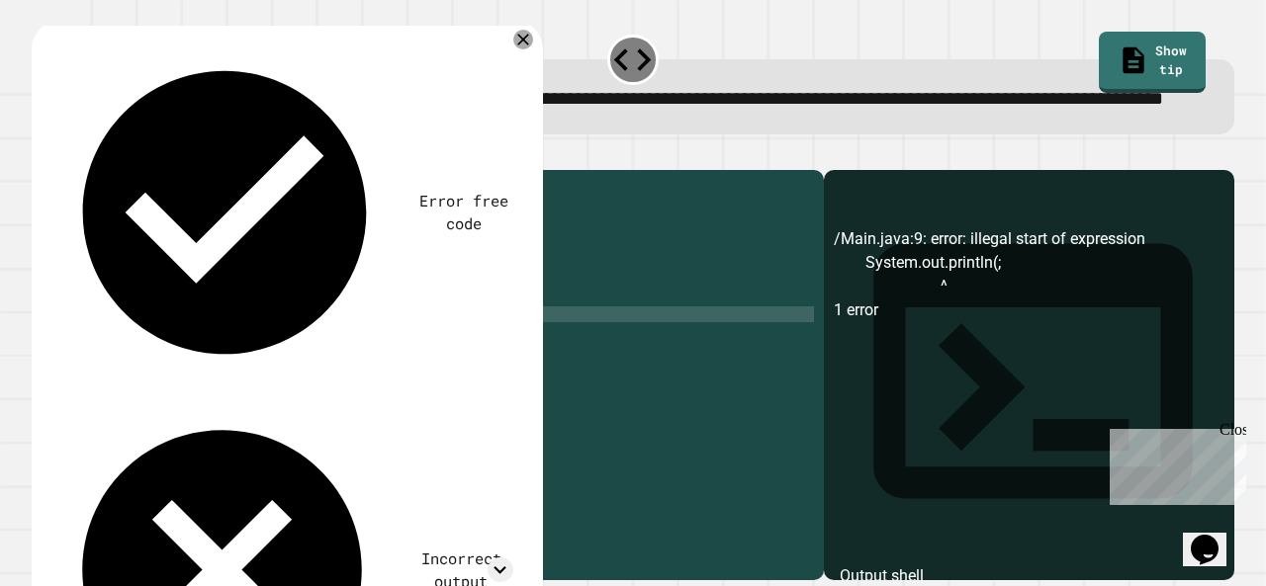
type textarea "**********"
click at [42, 154] on icon "button" at bounding box center [42, 154] width 0 height 0
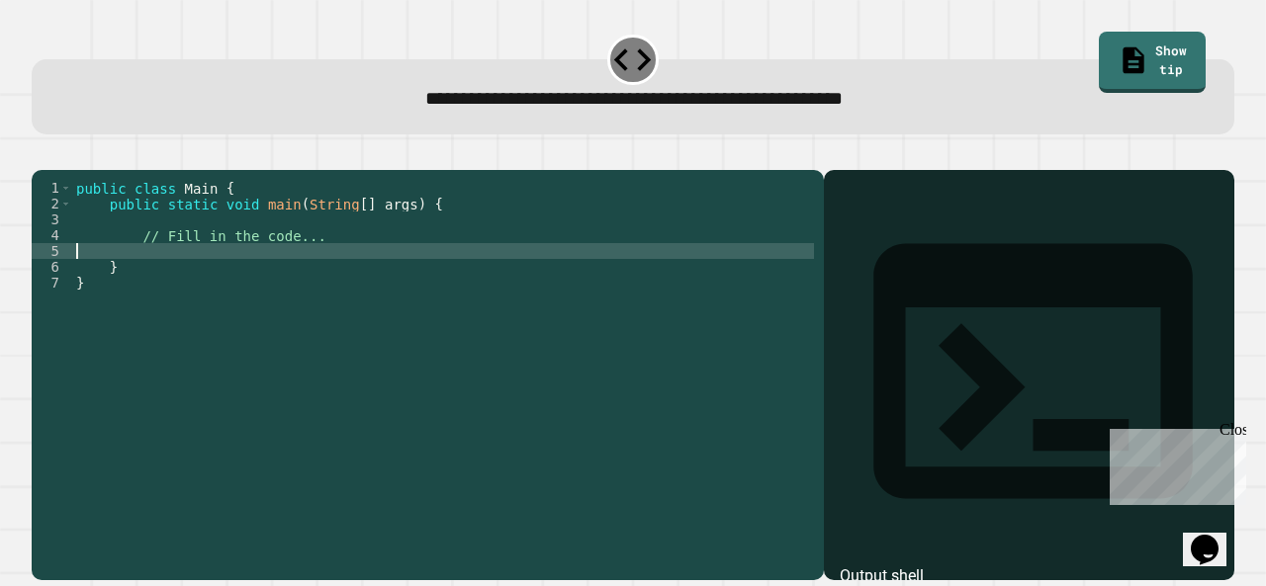
click at [338, 282] on div "public class Main { public static void main ( String [ ] args ) { // Fill in th…" at bounding box center [443, 354] width 742 height 348
type textarea "*"
type textarea "**********"
click at [42, 154] on icon "button" at bounding box center [42, 154] width 0 height 0
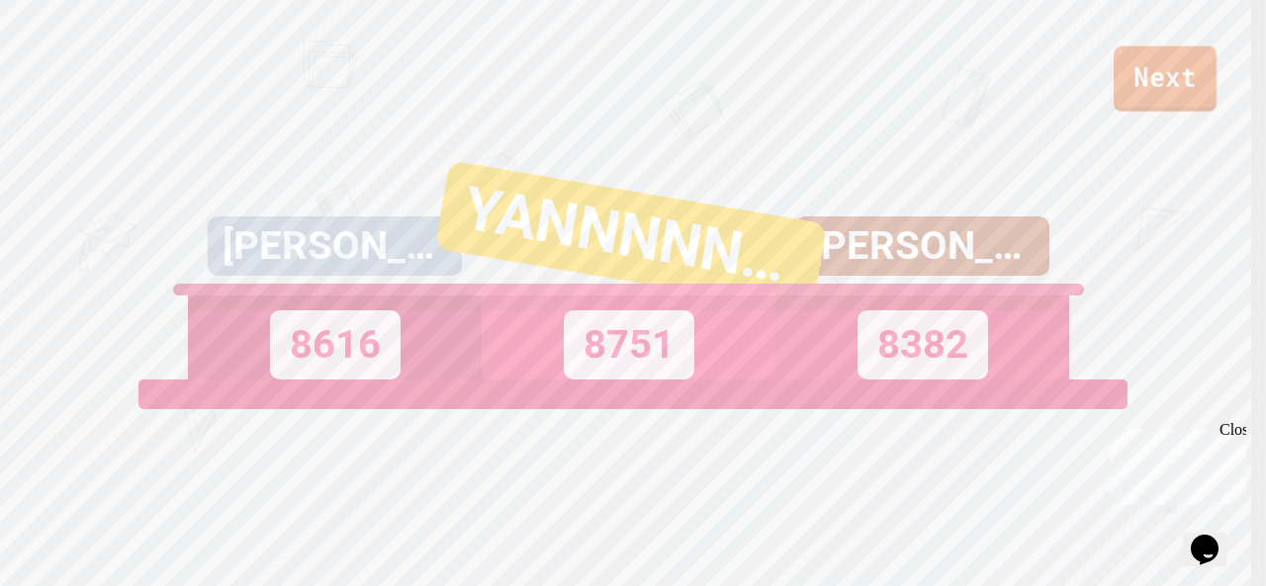
click at [1172, 95] on link "Next" at bounding box center [1165, 78] width 103 height 65
